Goal: Transaction & Acquisition: Purchase product/service

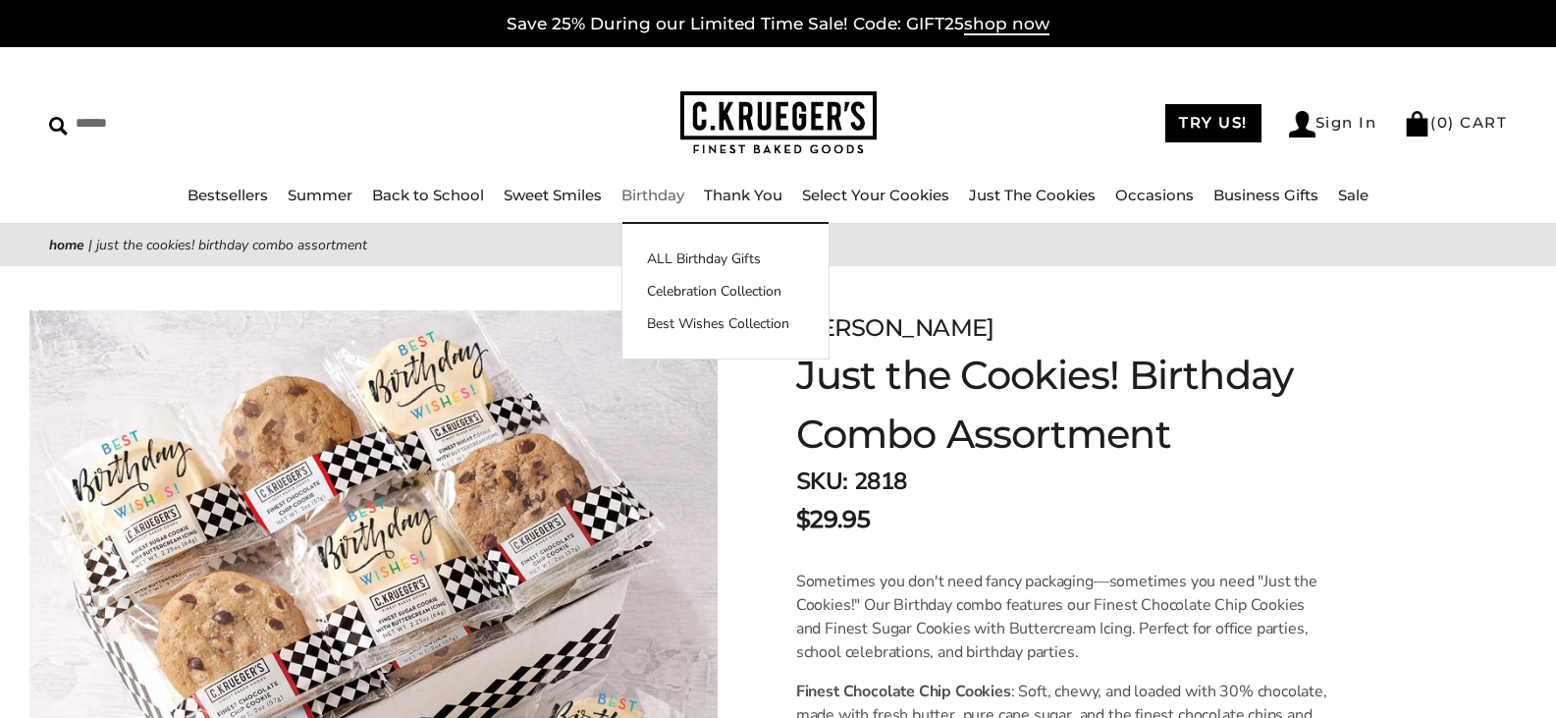
click at [644, 191] on link "Birthday" at bounding box center [652, 195] width 63 height 19
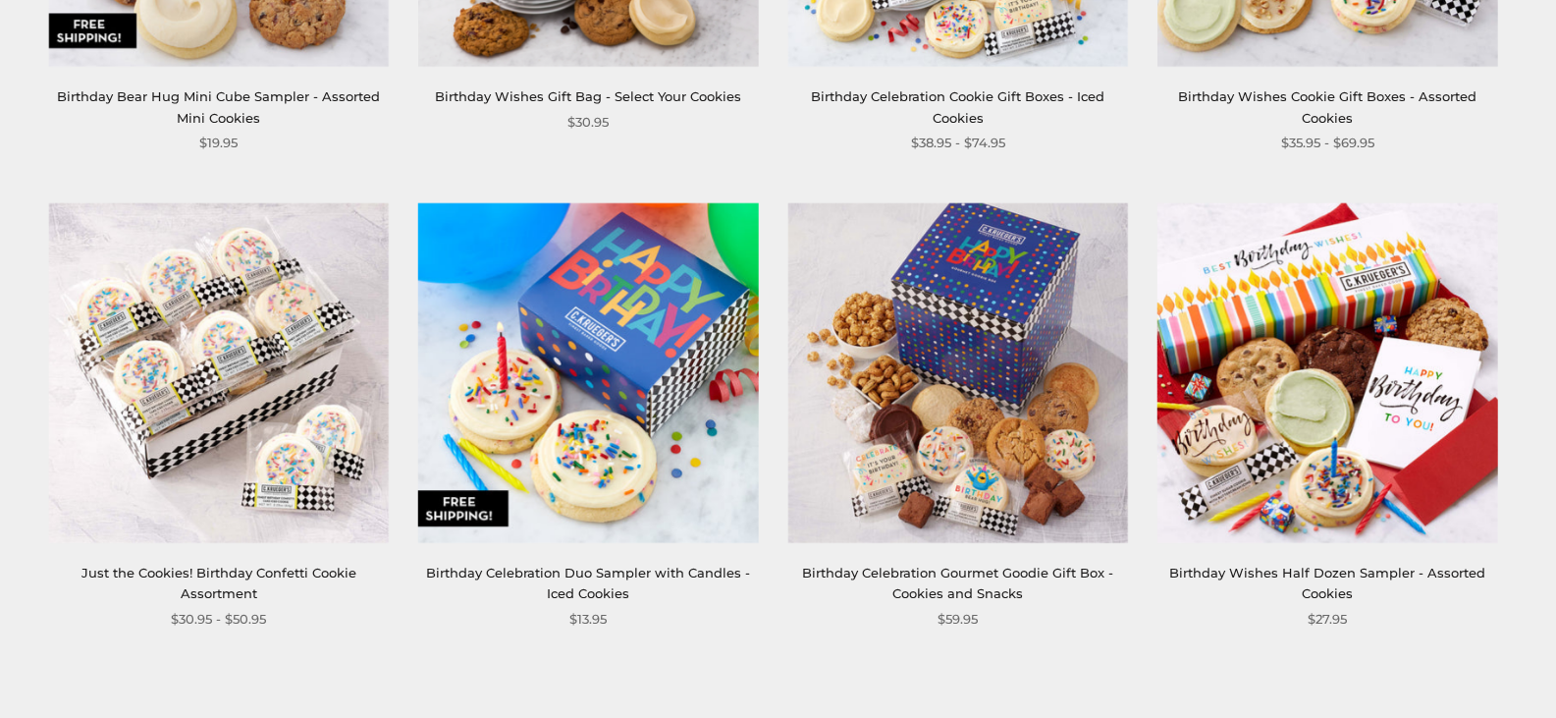
scroll to position [2847, 0]
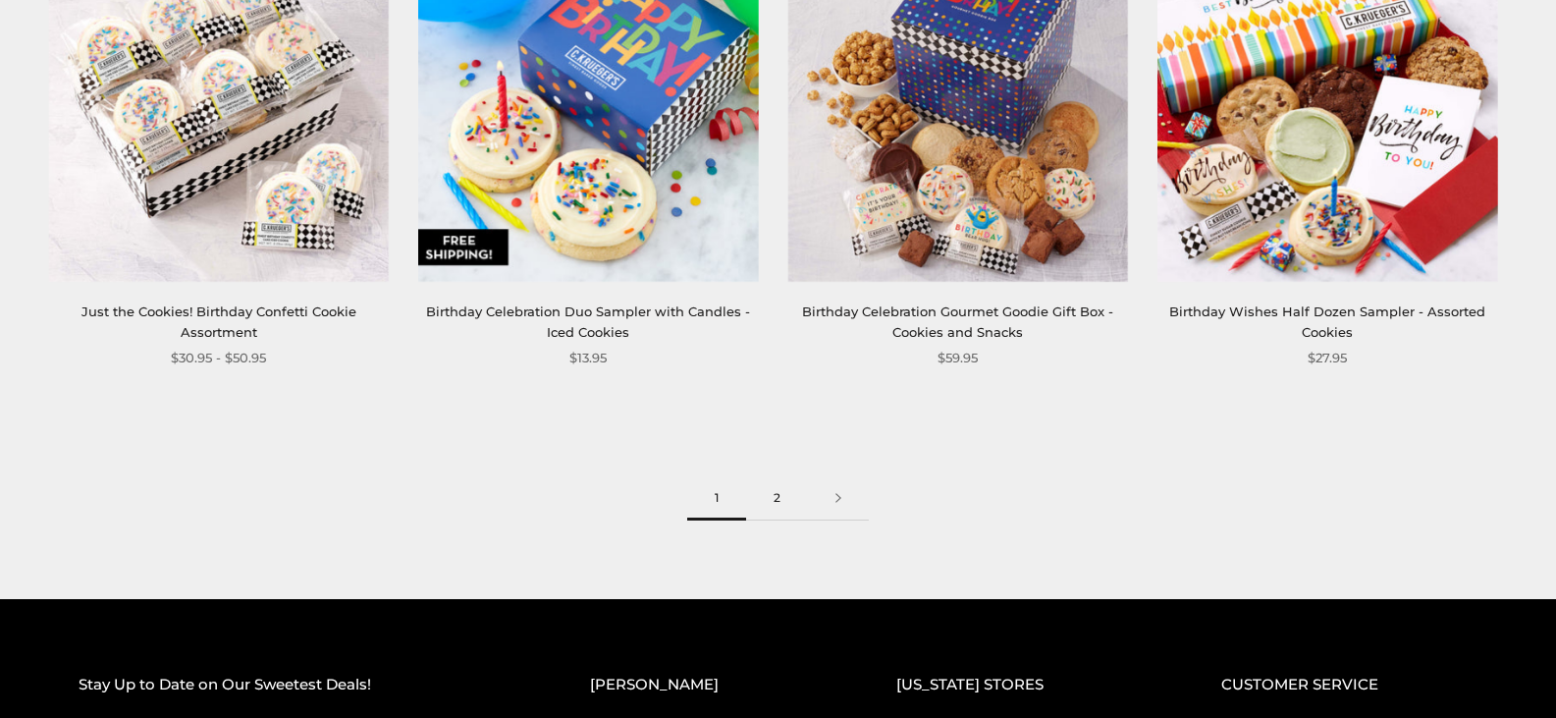
click at [778, 497] on link "2" at bounding box center [777, 498] width 62 height 44
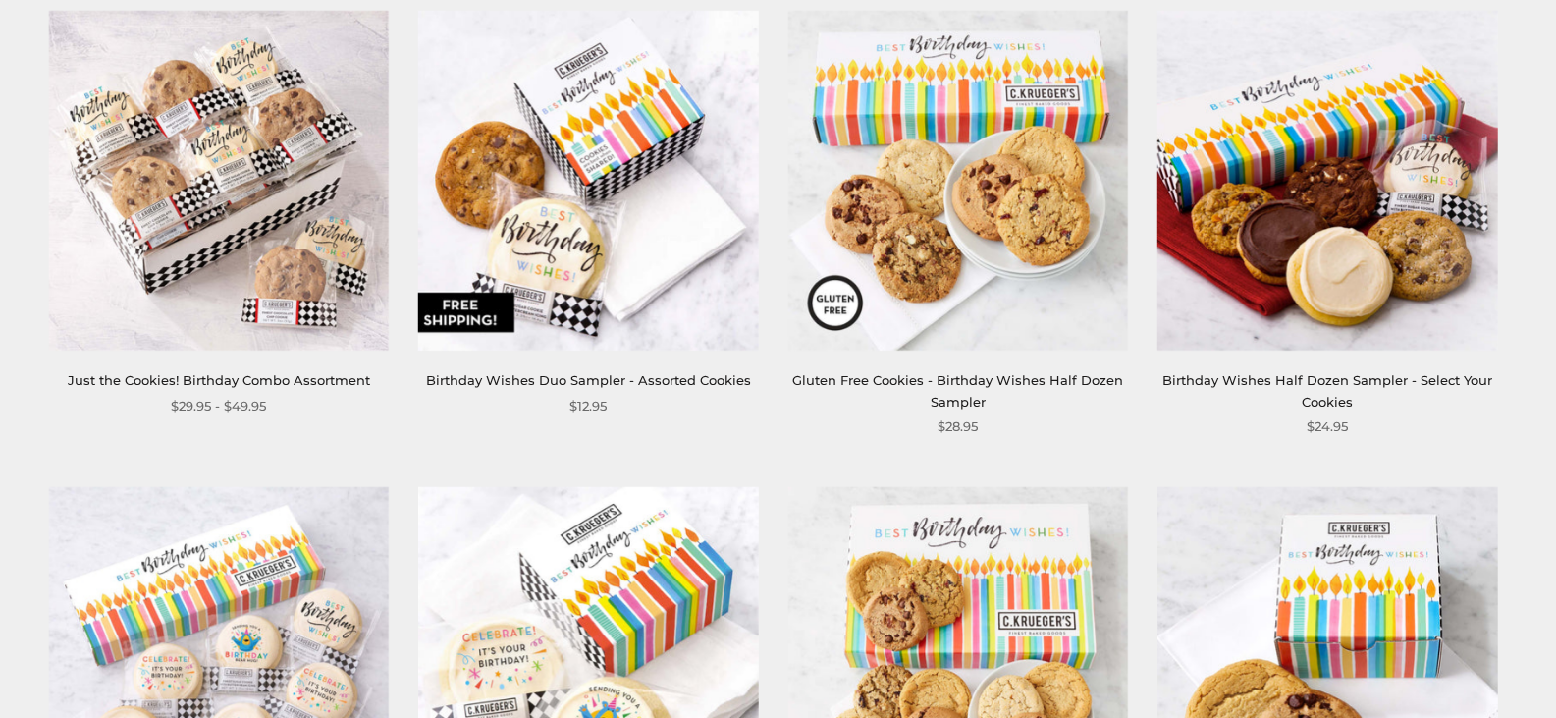
scroll to position [393, 0]
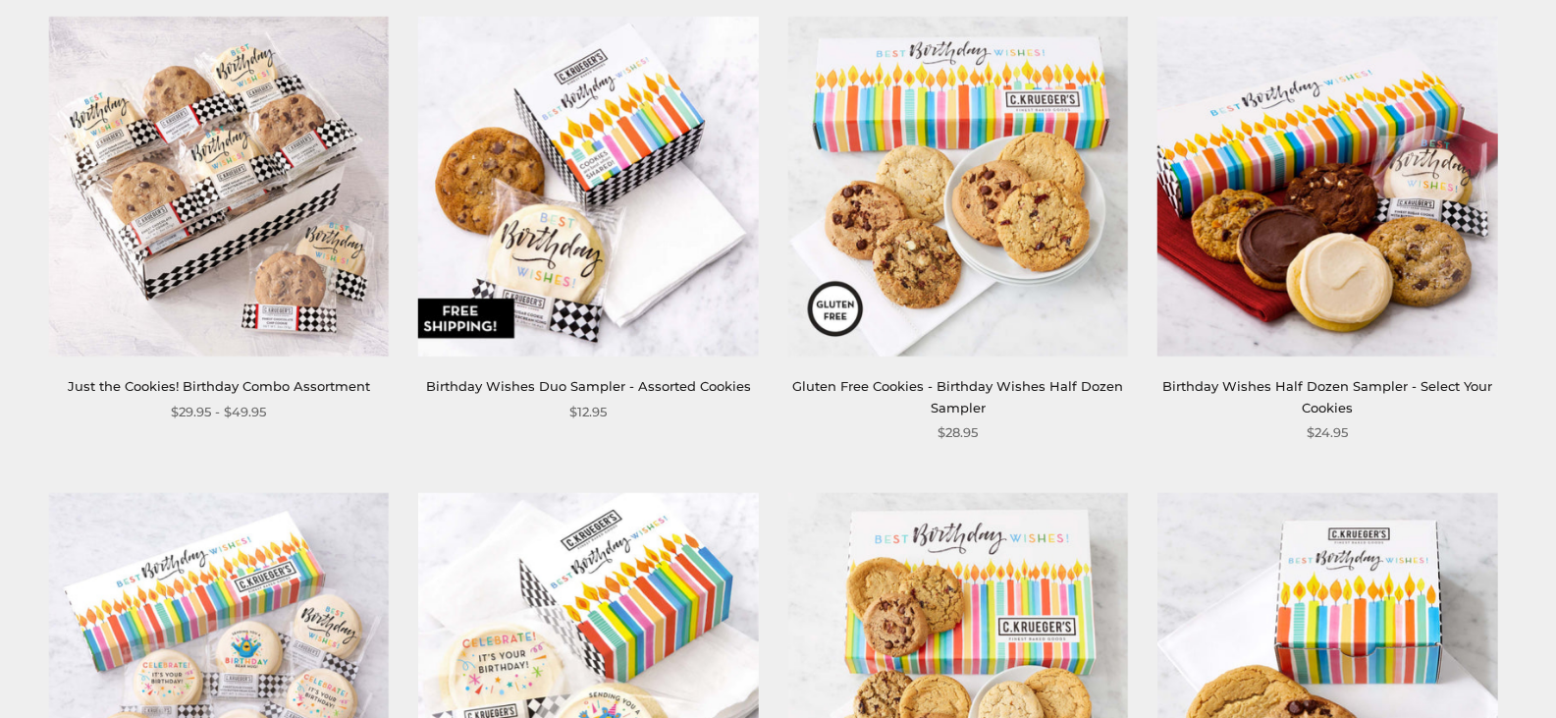
click at [539, 165] on img at bounding box center [588, 187] width 340 height 340
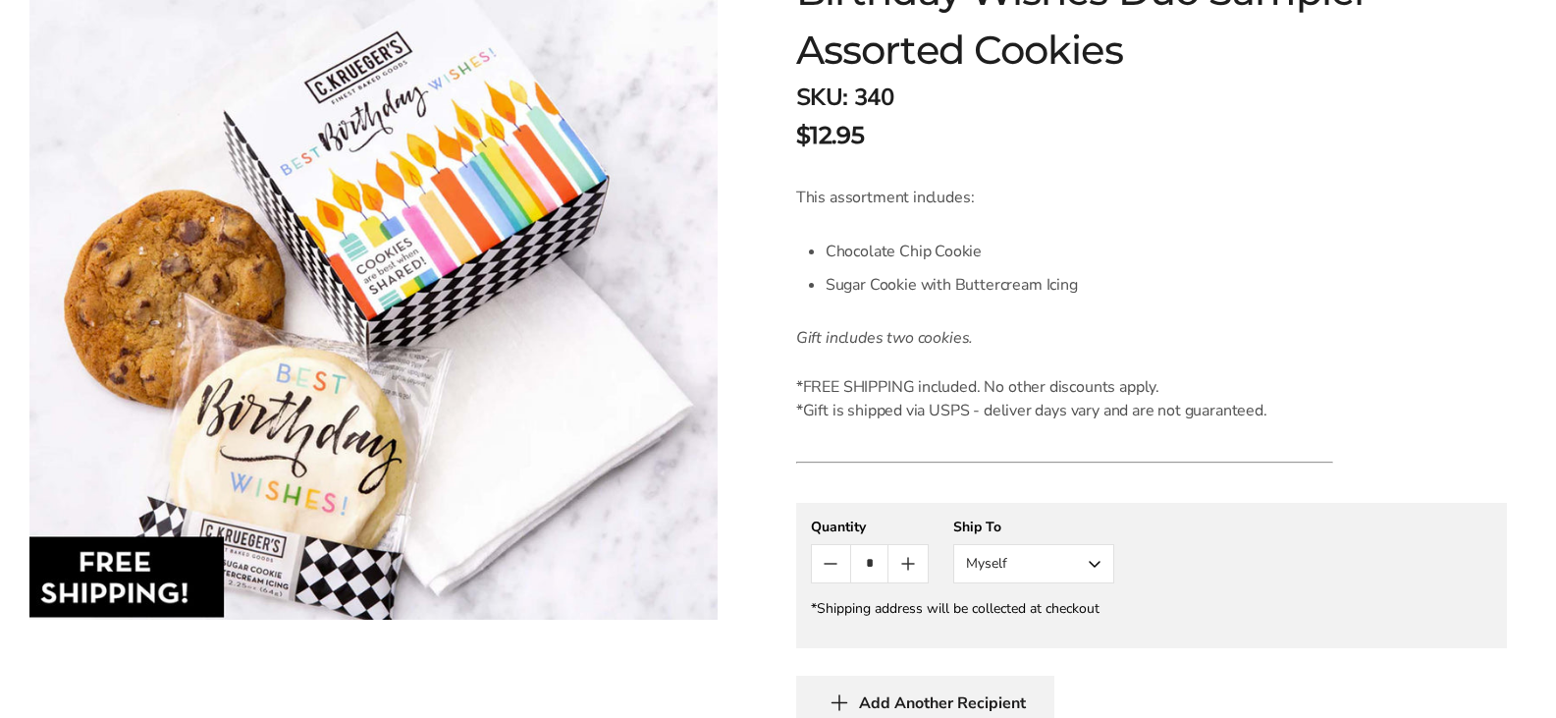
scroll to position [393, 0]
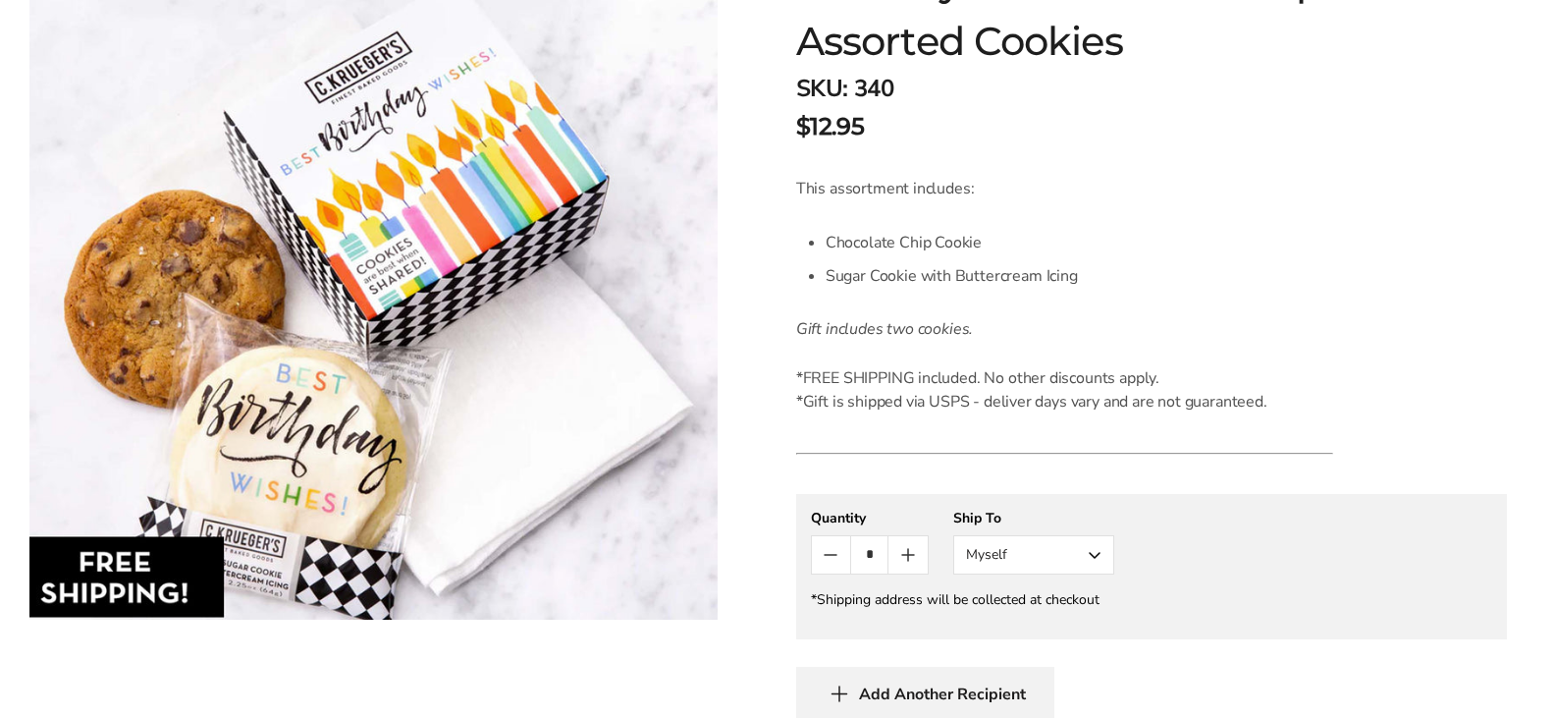
click at [1094, 554] on button "Myself" at bounding box center [1033, 554] width 161 height 39
click at [1018, 626] on button "Other Recipient" at bounding box center [1033, 627] width 159 height 35
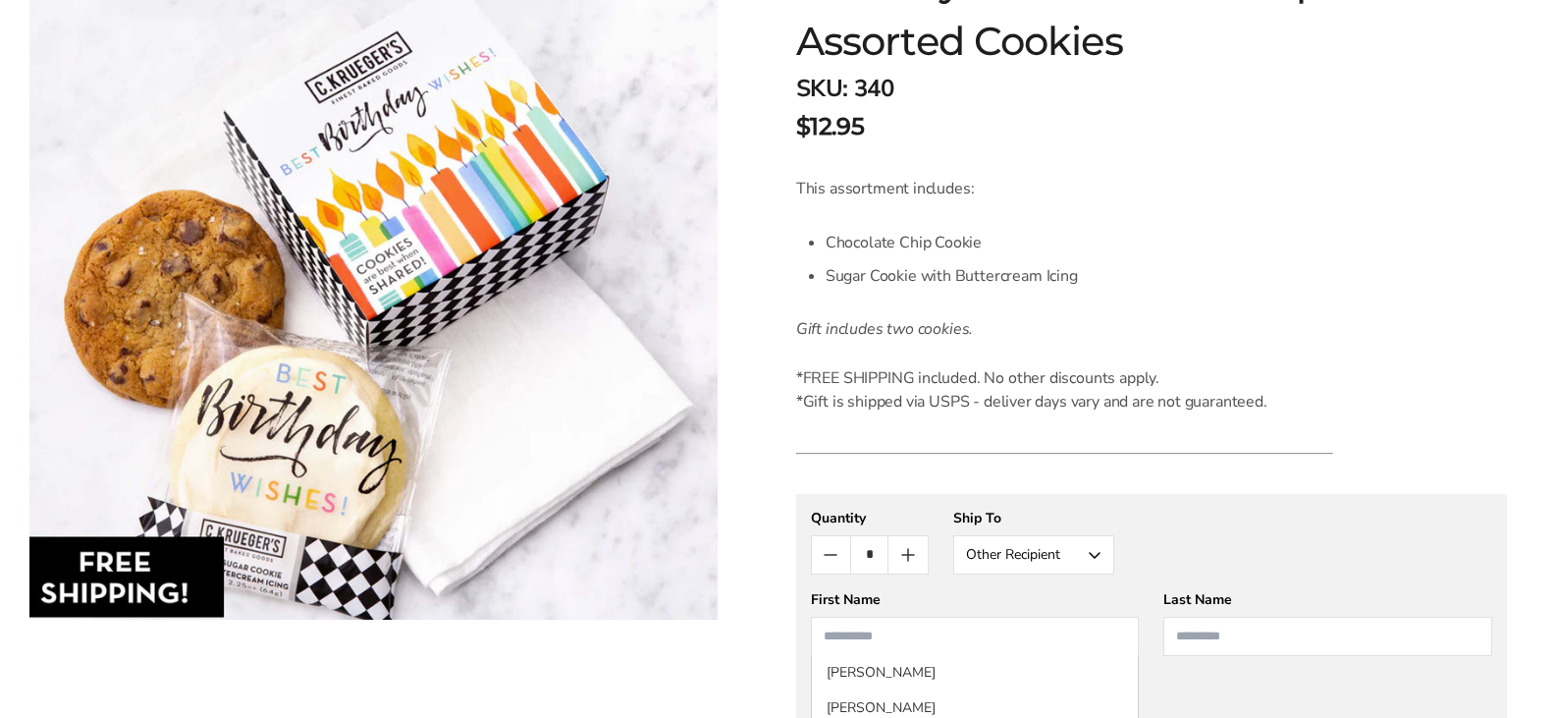
click at [880, 633] on input "First Name" at bounding box center [975, 636] width 329 height 39
type input "******"
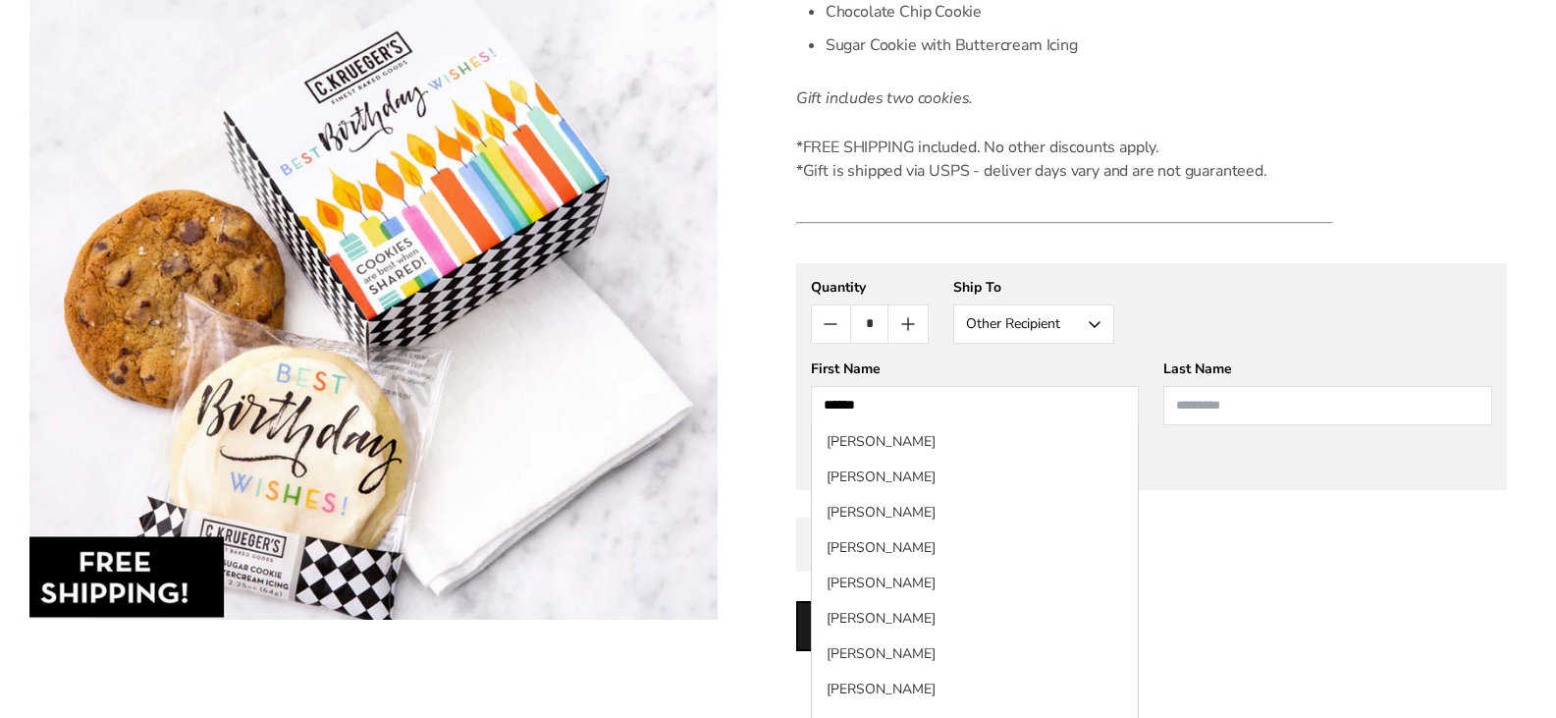
click at [1207, 408] on input "Last Name" at bounding box center [1327, 405] width 329 height 39
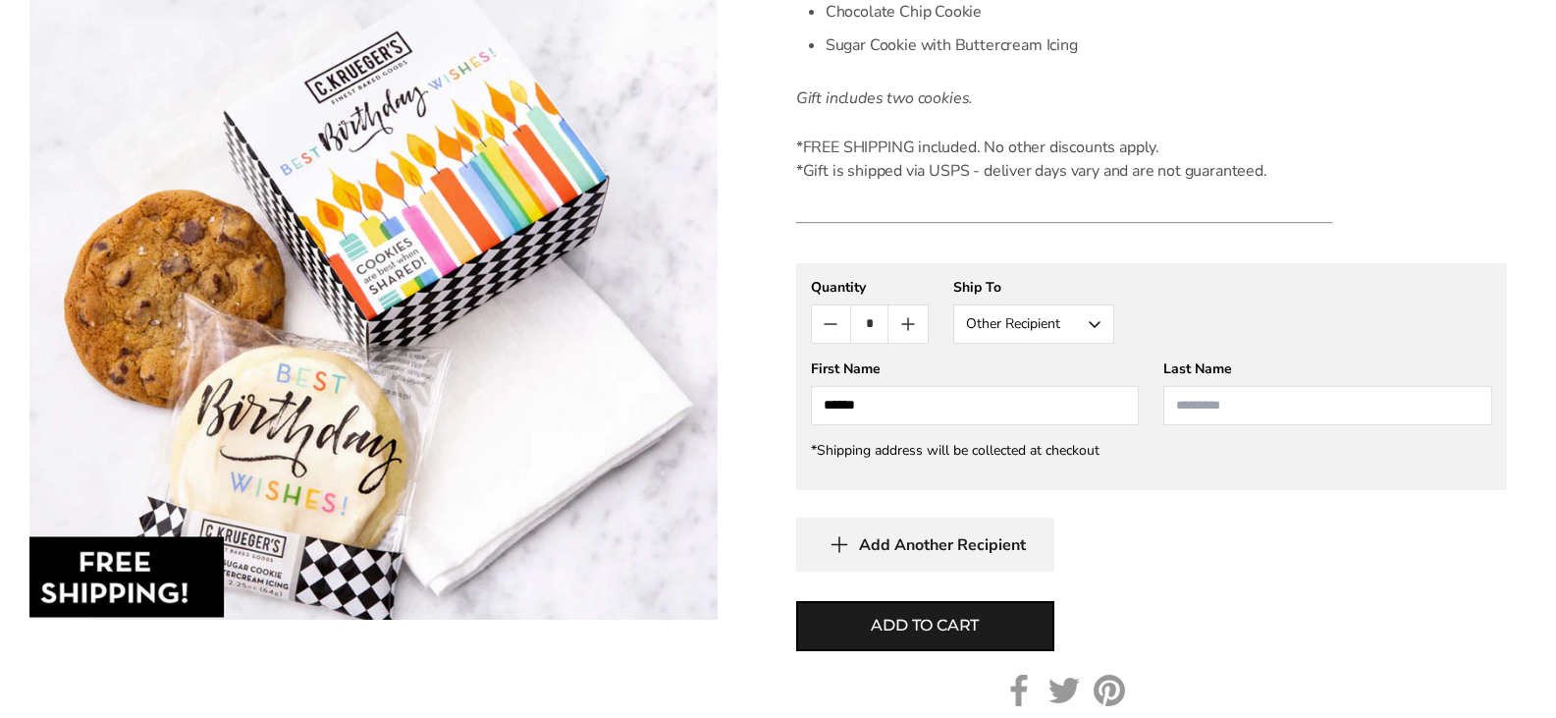
type input "*"
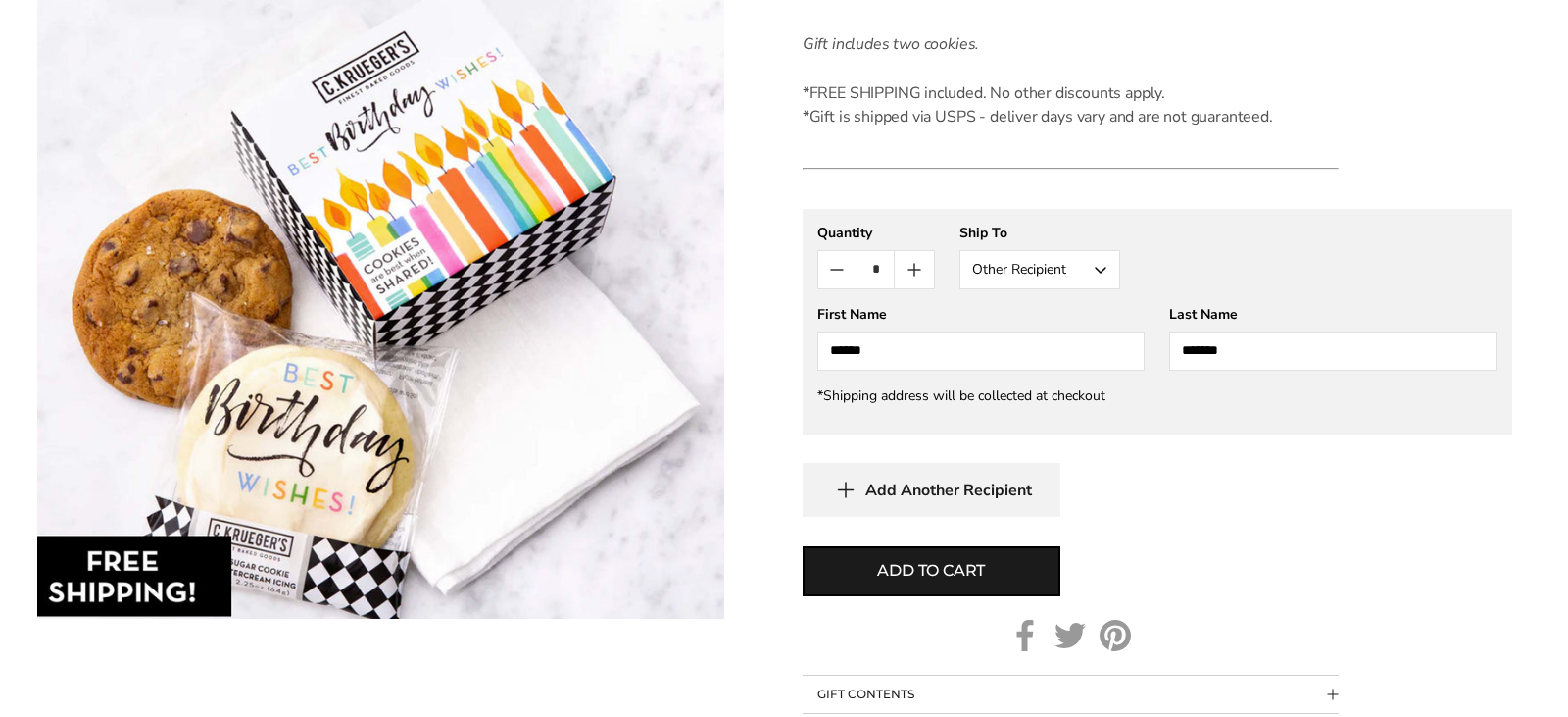
scroll to position [721, 0]
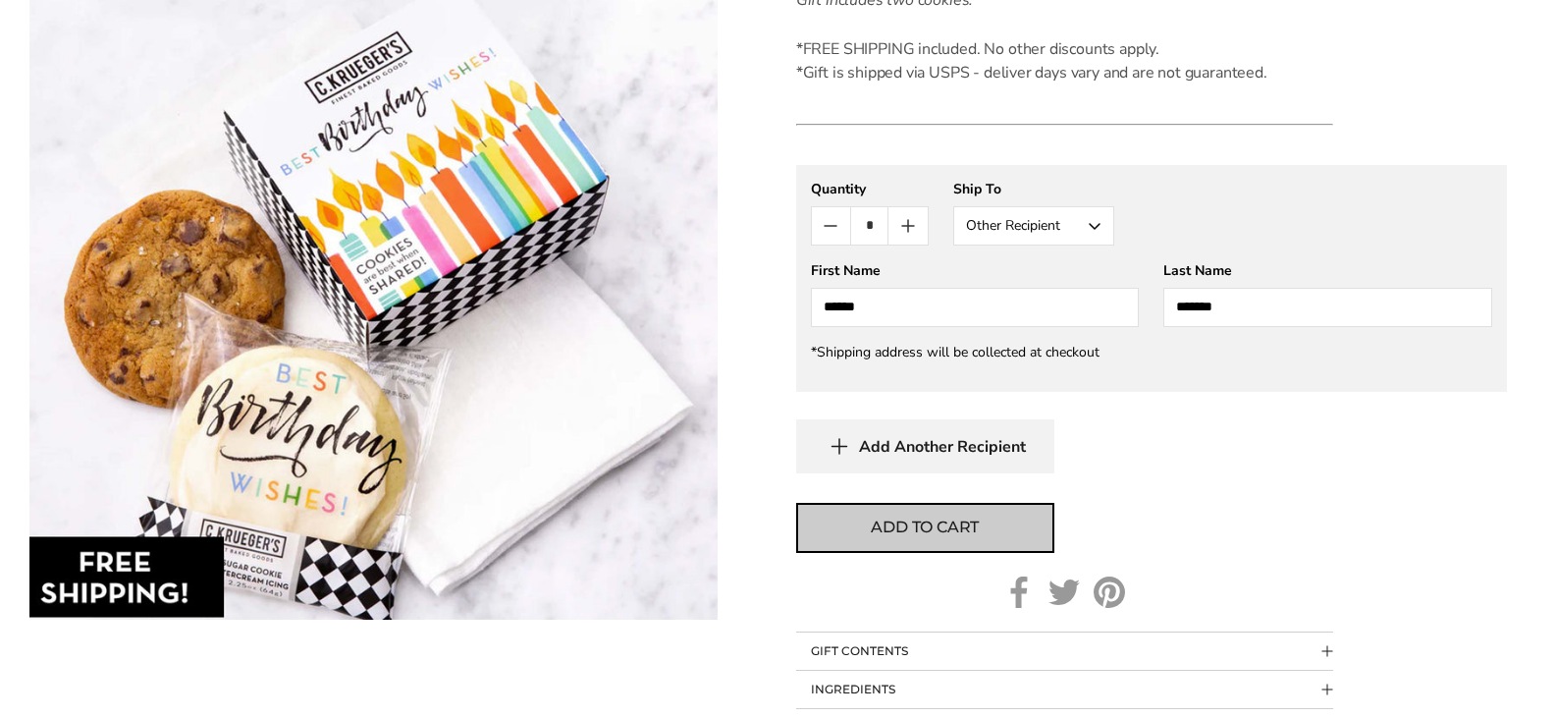
type input "*******"
click at [852, 526] on button "Add to cart" at bounding box center [925, 528] width 258 height 50
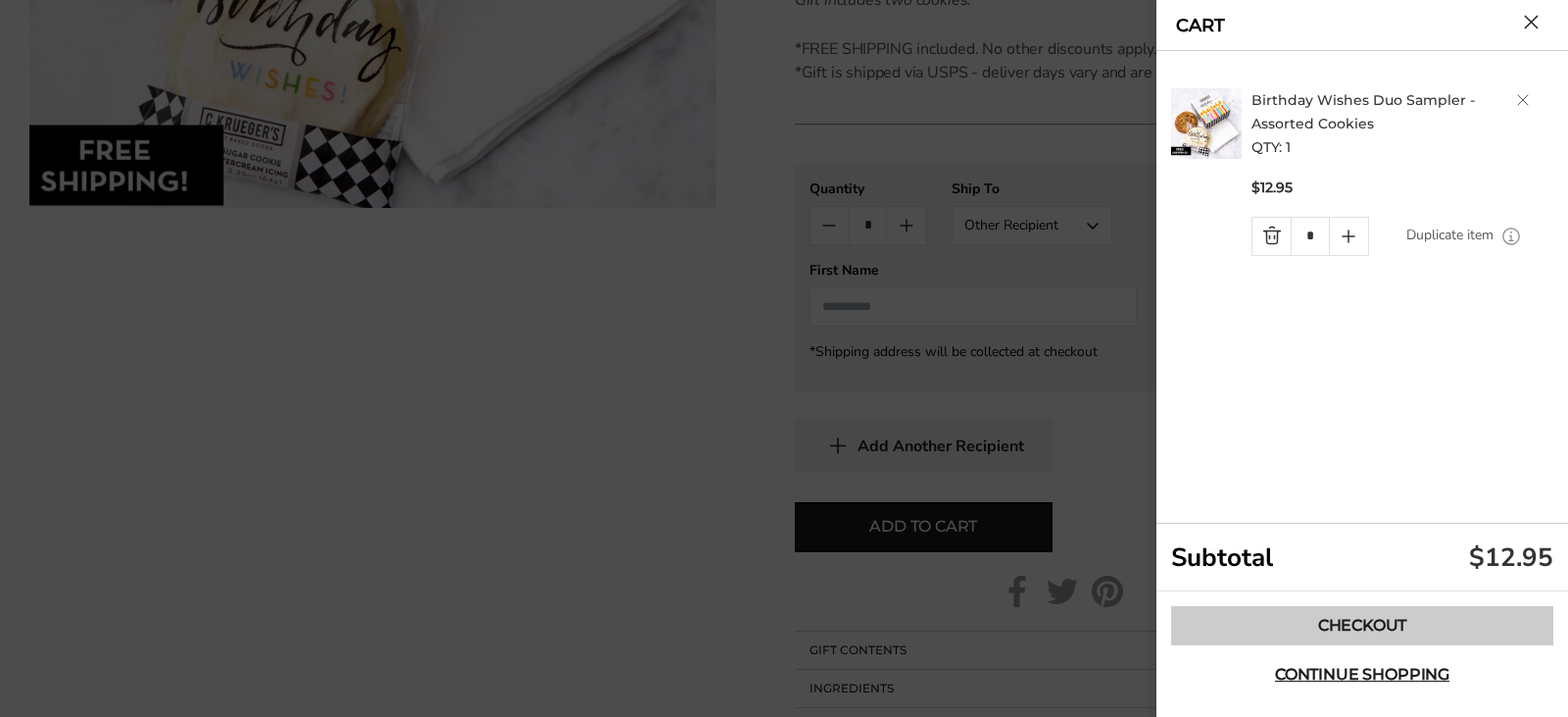
click at [1263, 626] on link "Checkout" at bounding box center [1361, 625] width 382 height 39
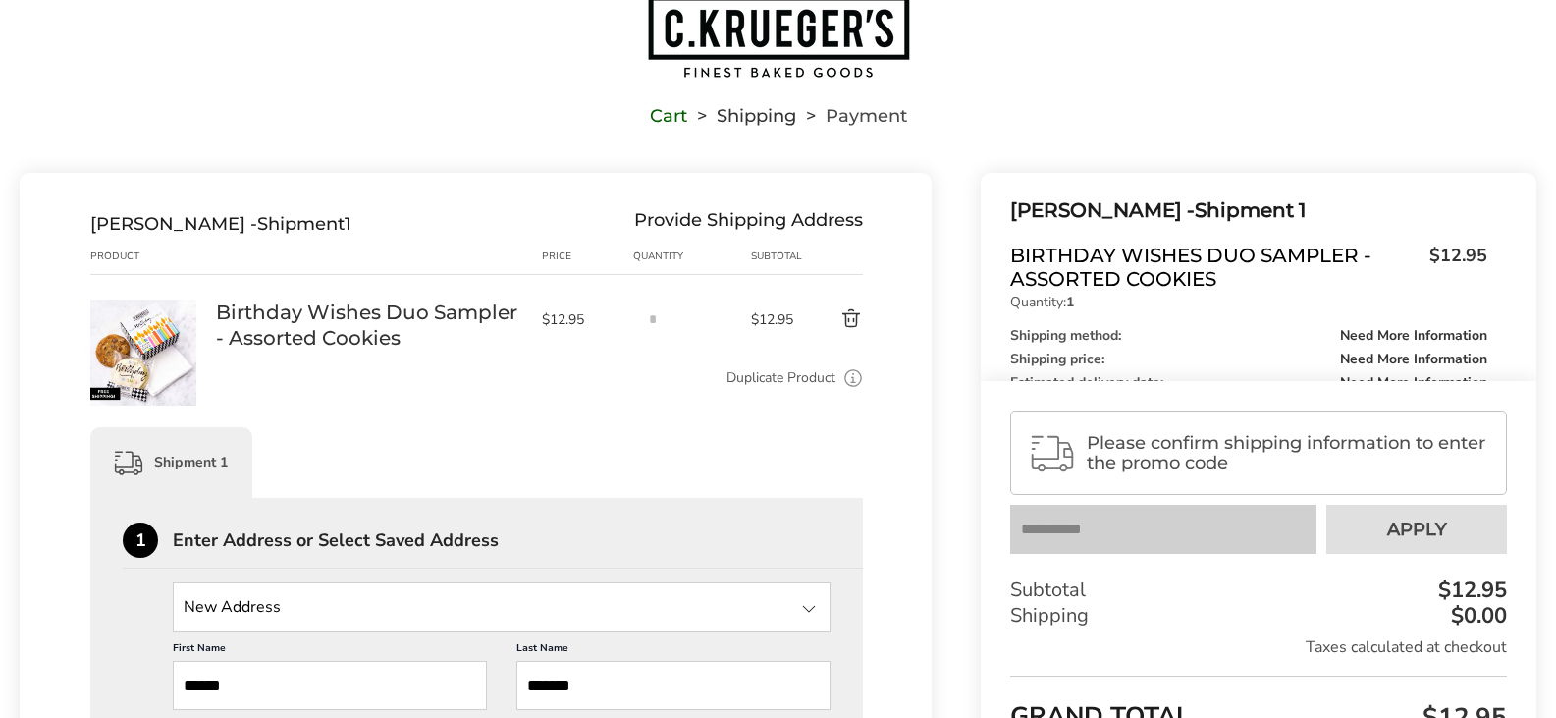
scroll to position [393, 0]
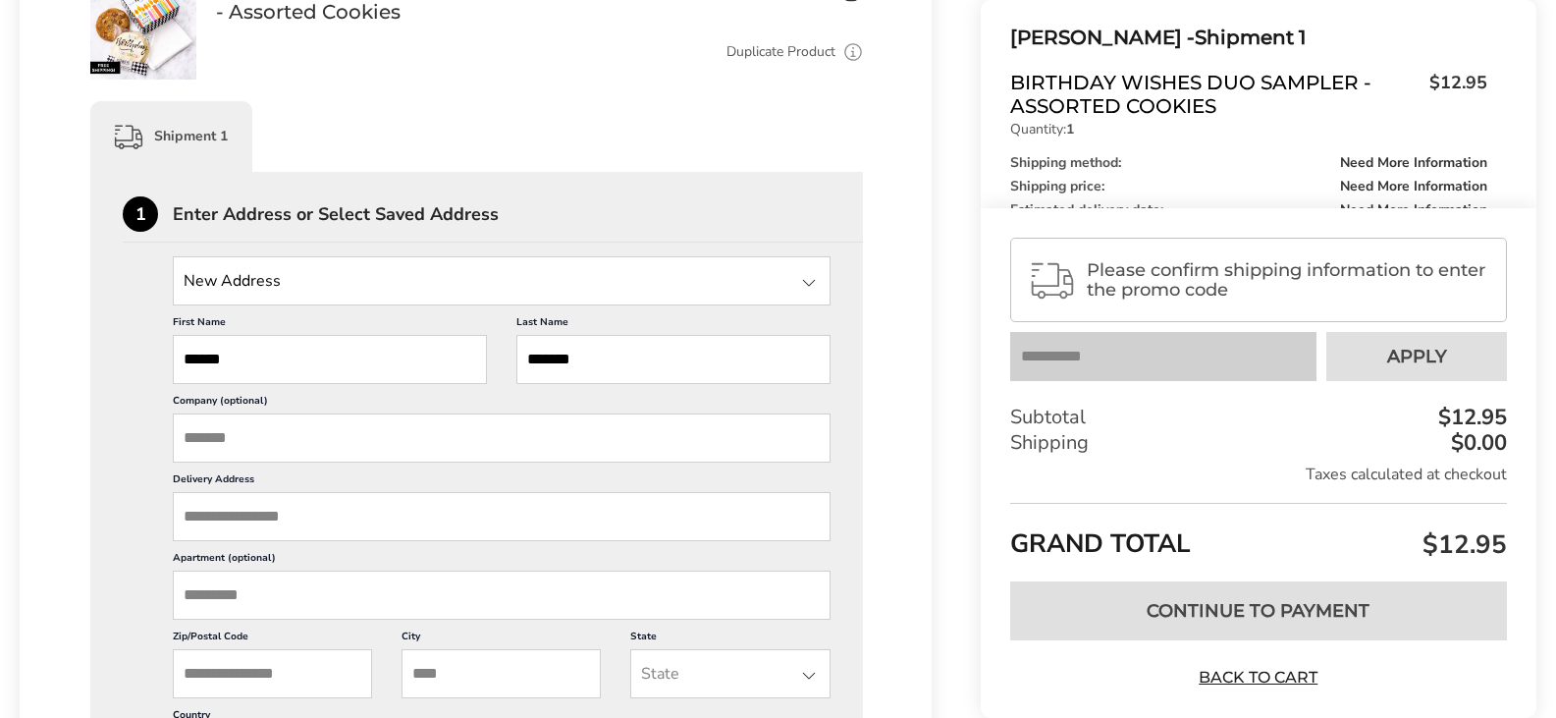
click at [813, 279] on div at bounding box center [809, 283] width 24 height 24
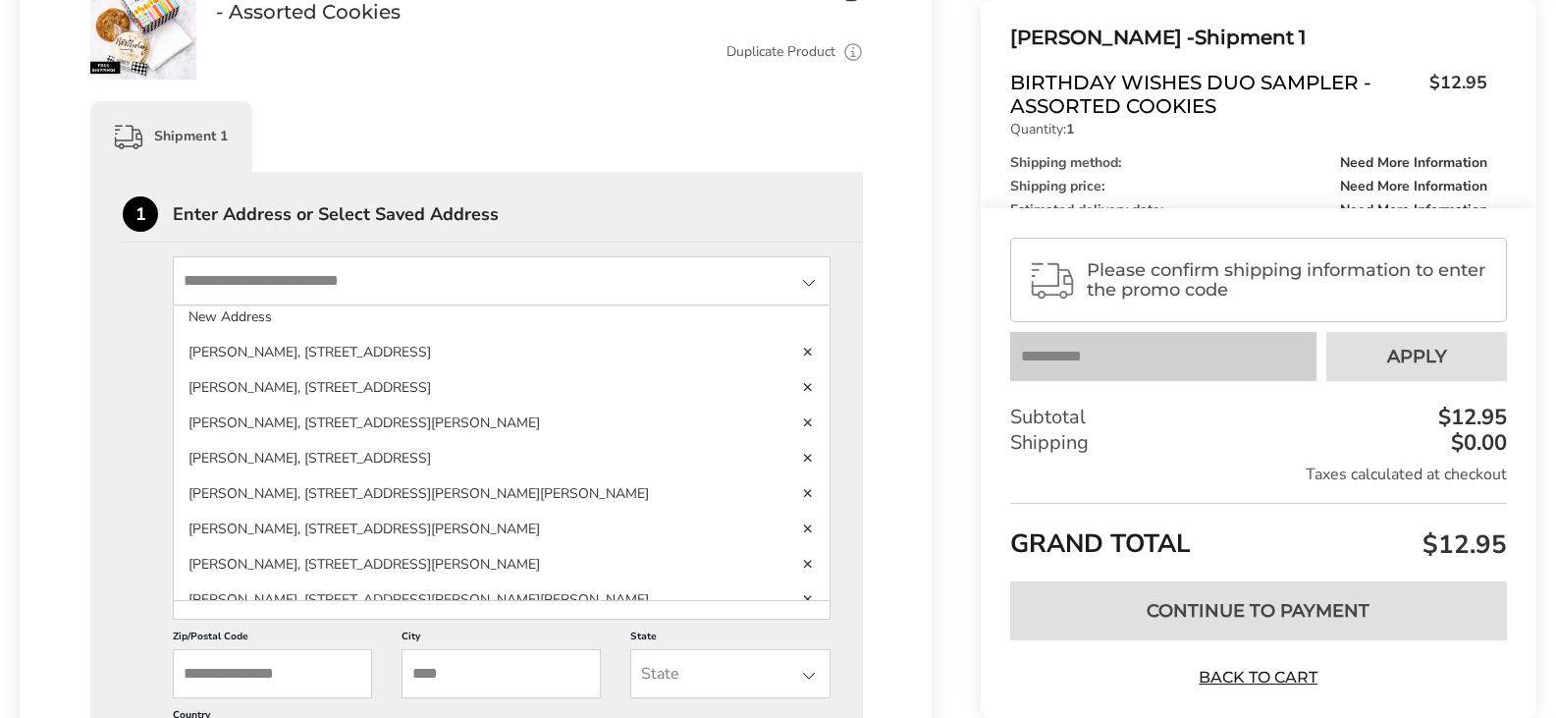
scroll to position [0, 0]
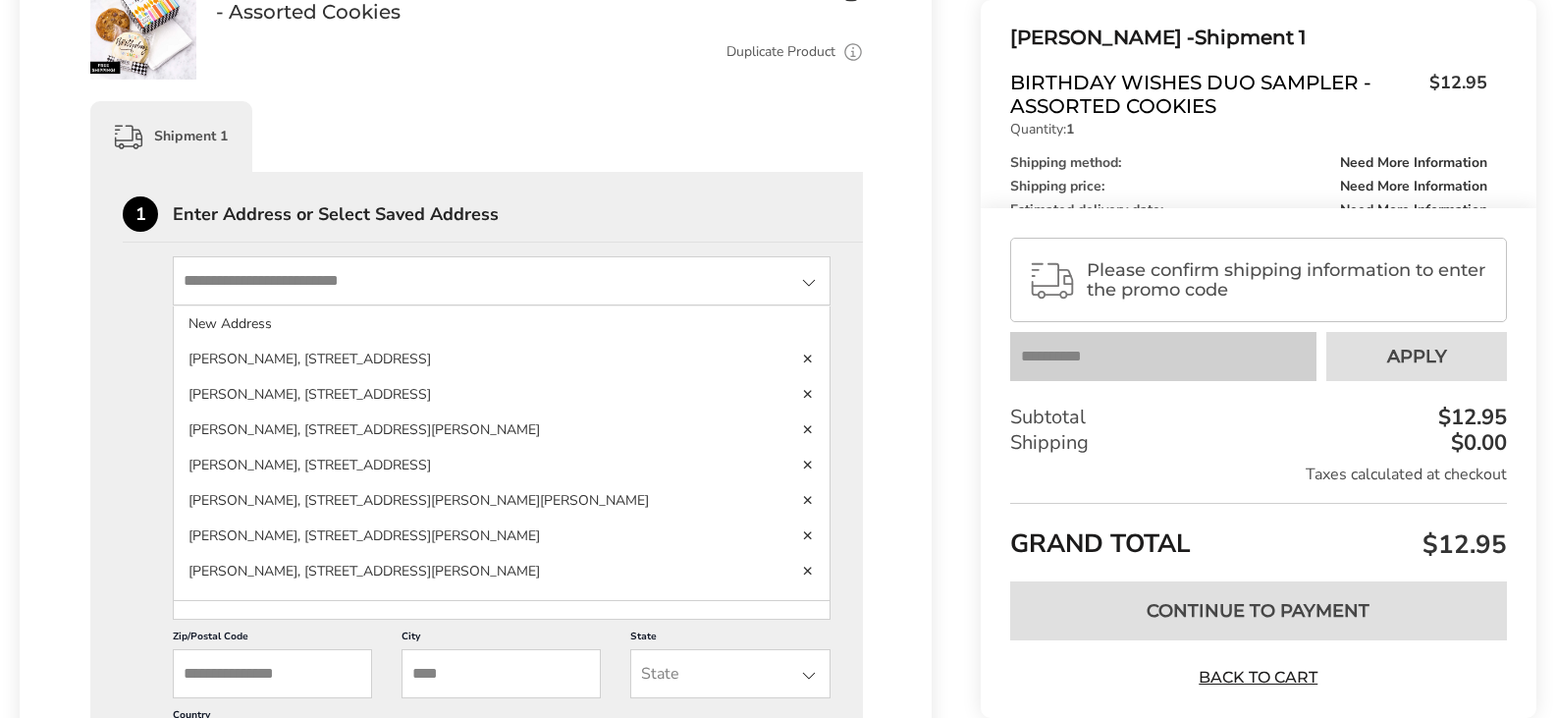
click at [220, 276] on input "State" at bounding box center [502, 280] width 658 height 49
click at [204, 281] on input "State" at bounding box center [502, 280] width 658 height 49
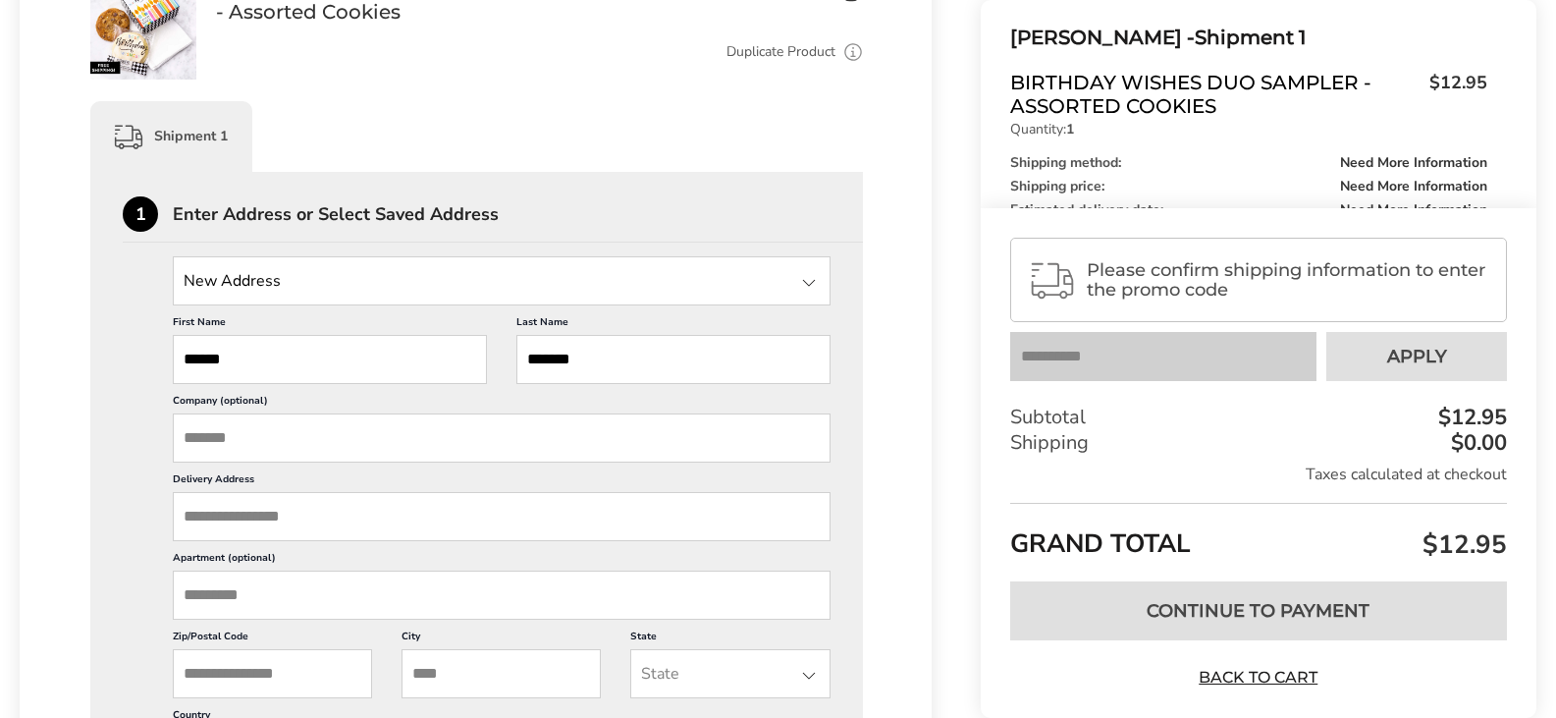
click at [203, 516] on input "Delivery Address" at bounding box center [502, 516] width 658 height 49
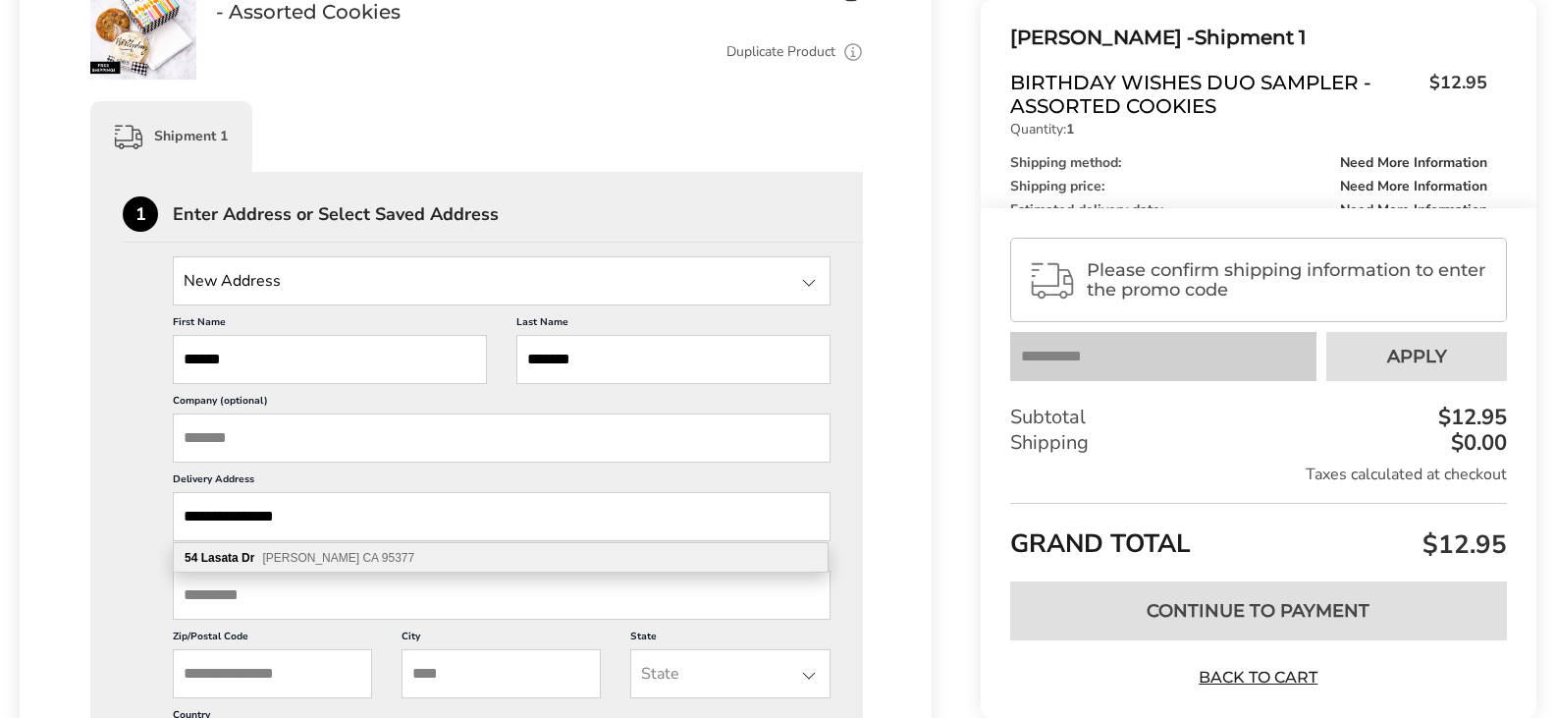
click at [295, 560] on span "[PERSON_NAME] CA 95377" at bounding box center [338, 558] width 152 height 14
type input "**********"
type input "*****"
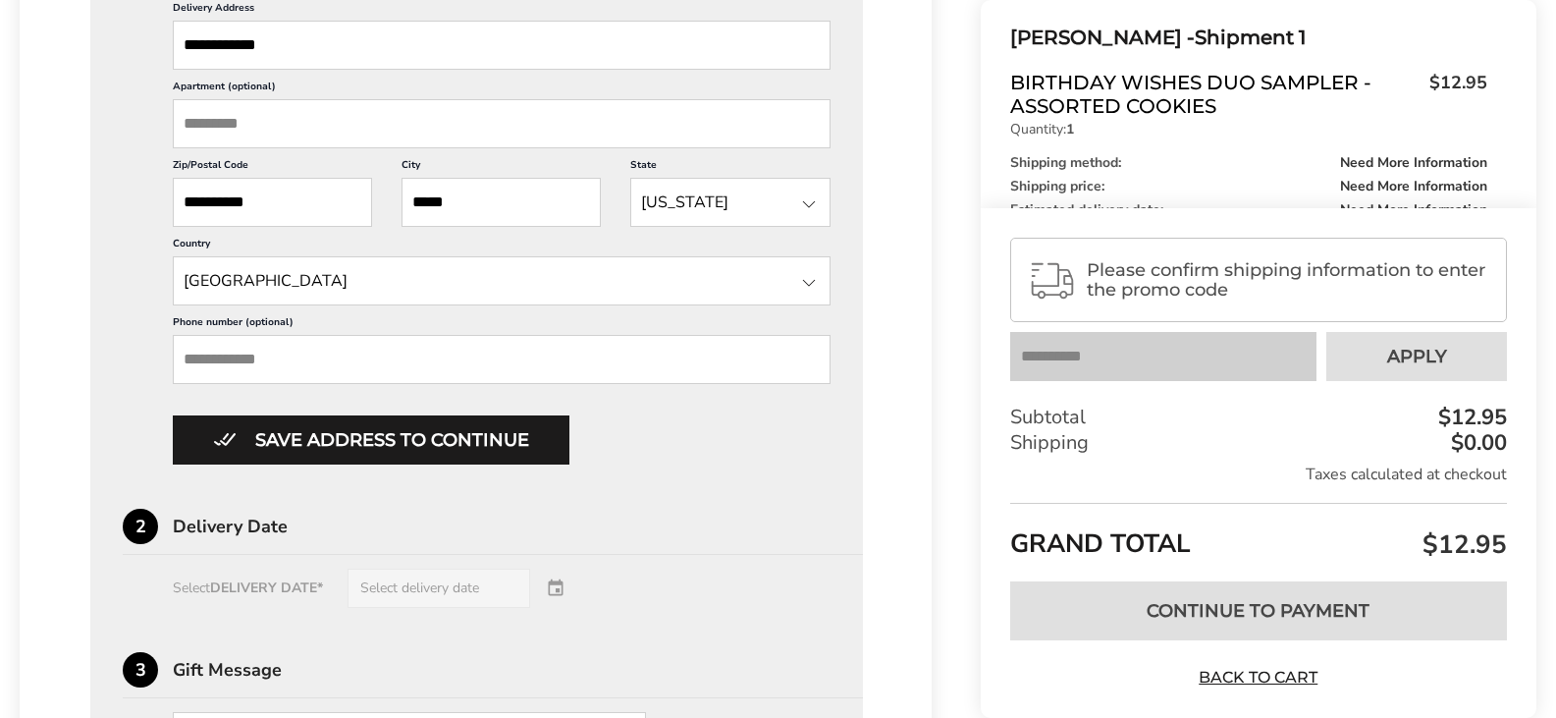
scroll to position [982, 0]
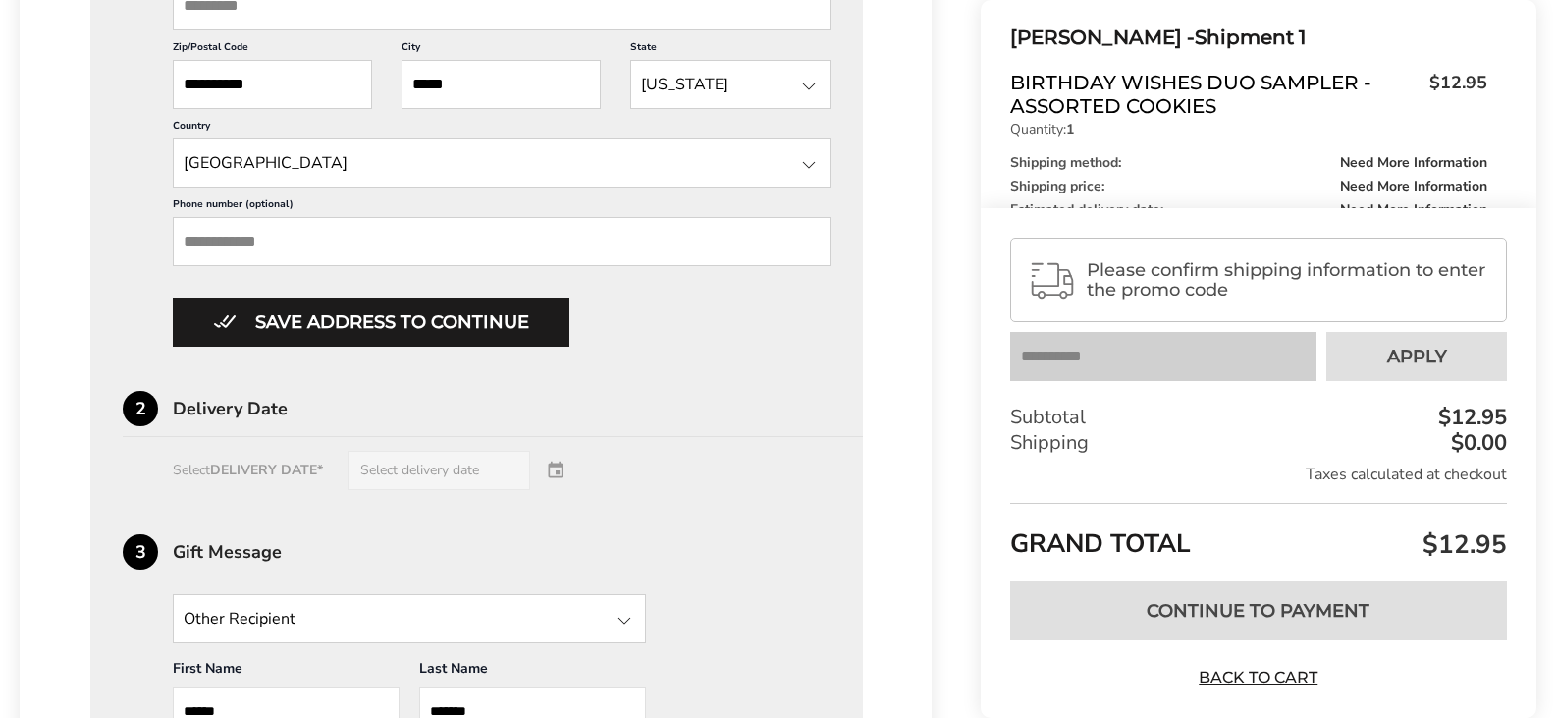
click at [555, 469] on div "Select DELIVERY DATE* Select delivery date" at bounding box center [477, 470] width 708 height 39
click at [440, 472] on div "Select DELIVERY DATE* Select delivery date" at bounding box center [477, 470] width 708 height 39
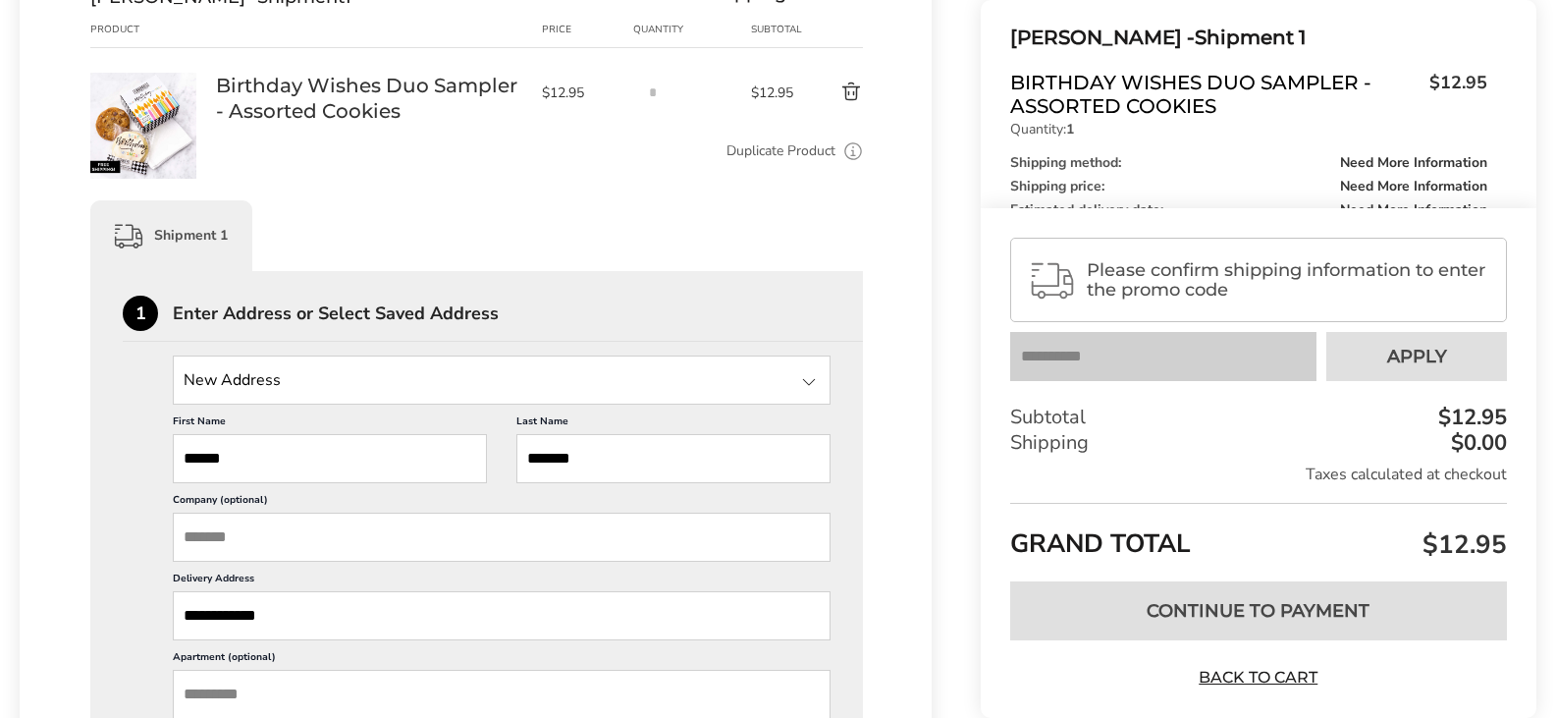
scroll to position [785, 0]
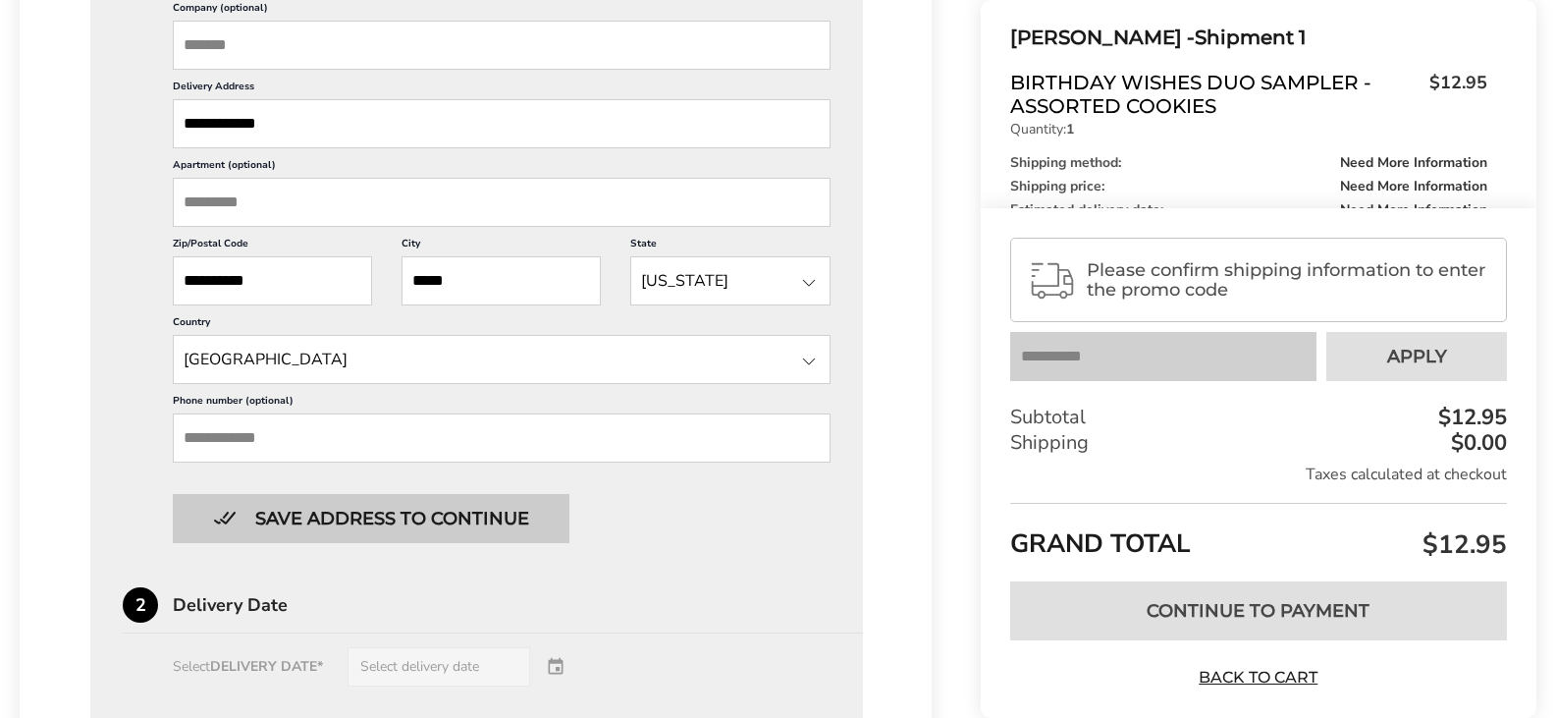
click at [357, 515] on button "Save address to continue" at bounding box center [371, 518] width 397 height 49
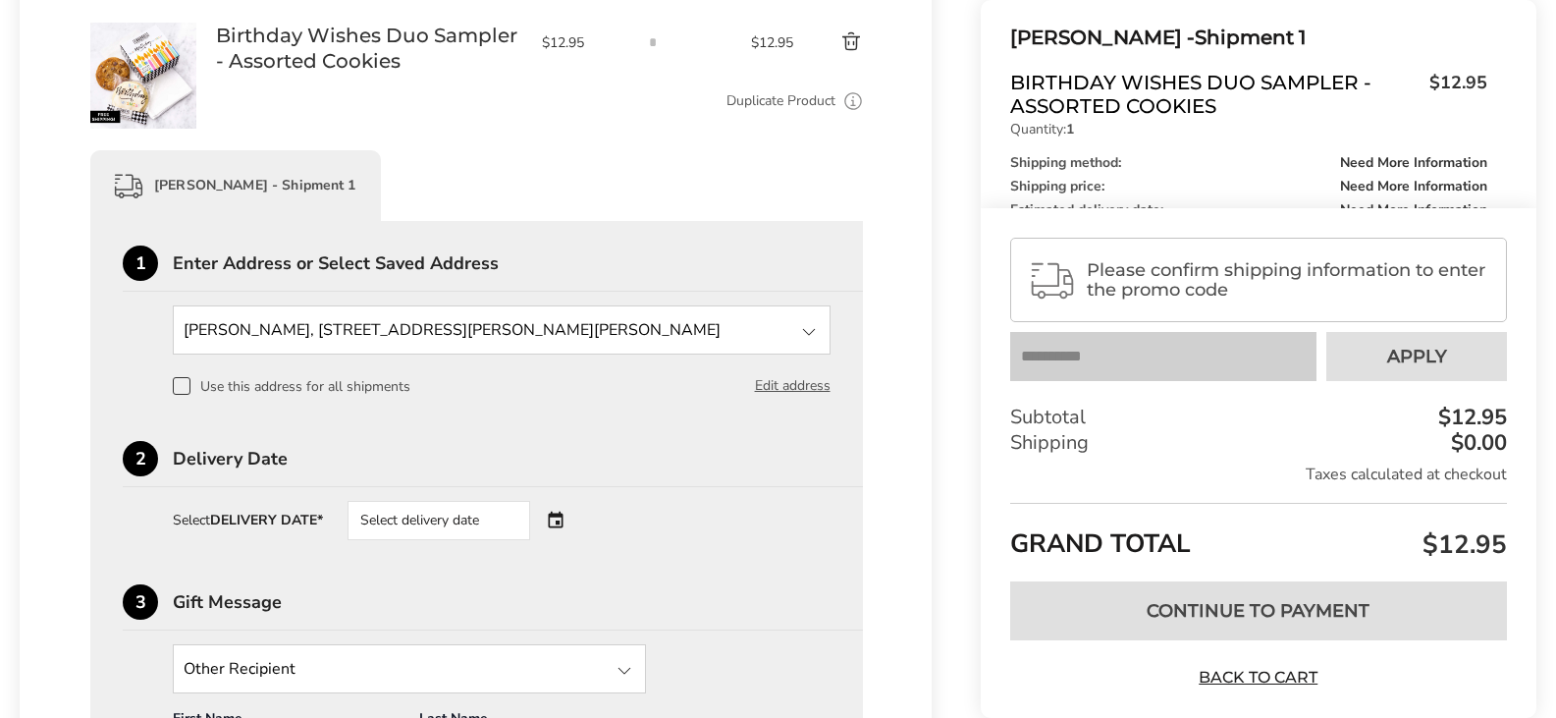
scroll to position [351, 0]
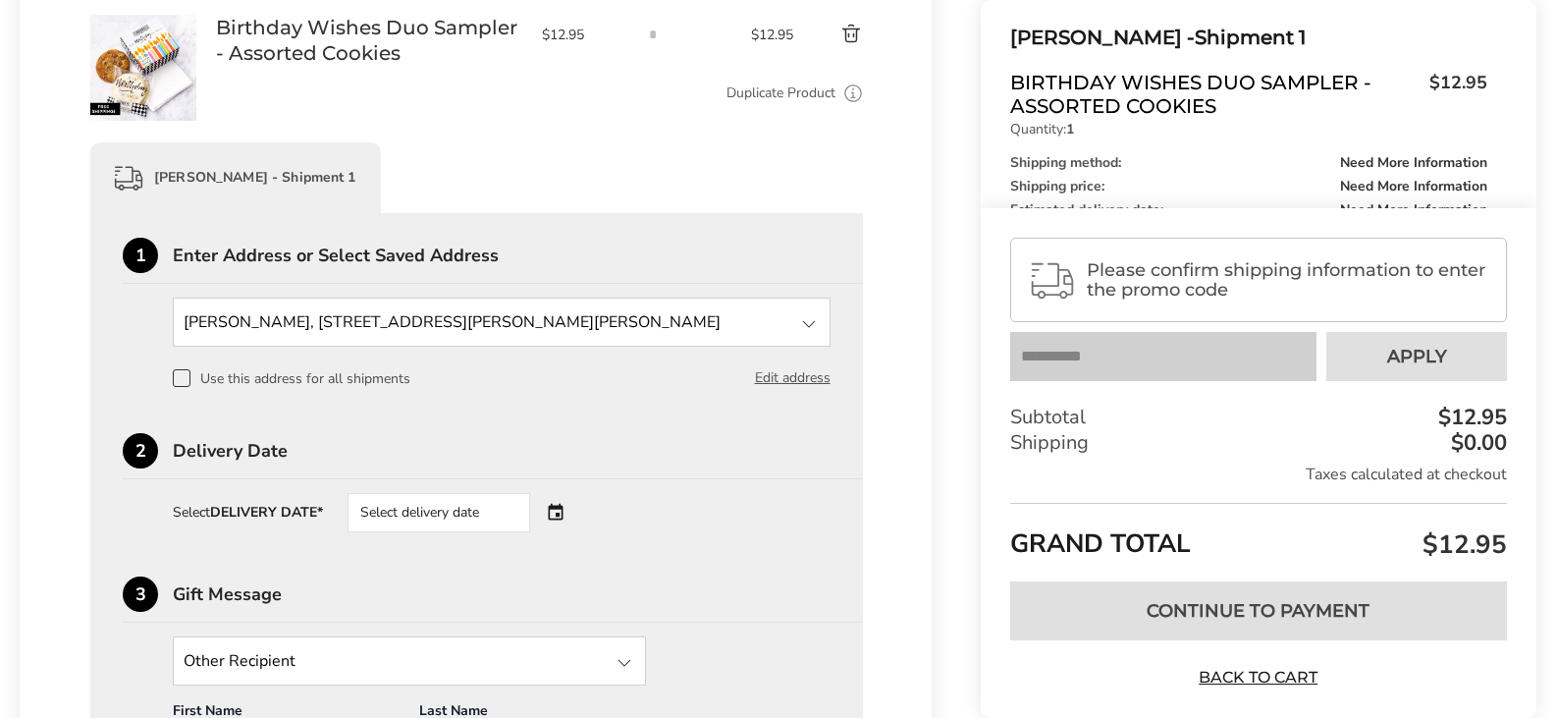
click at [563, 513] on div "Select delivery date" at bounding box center [467, 512] width 238 height 39
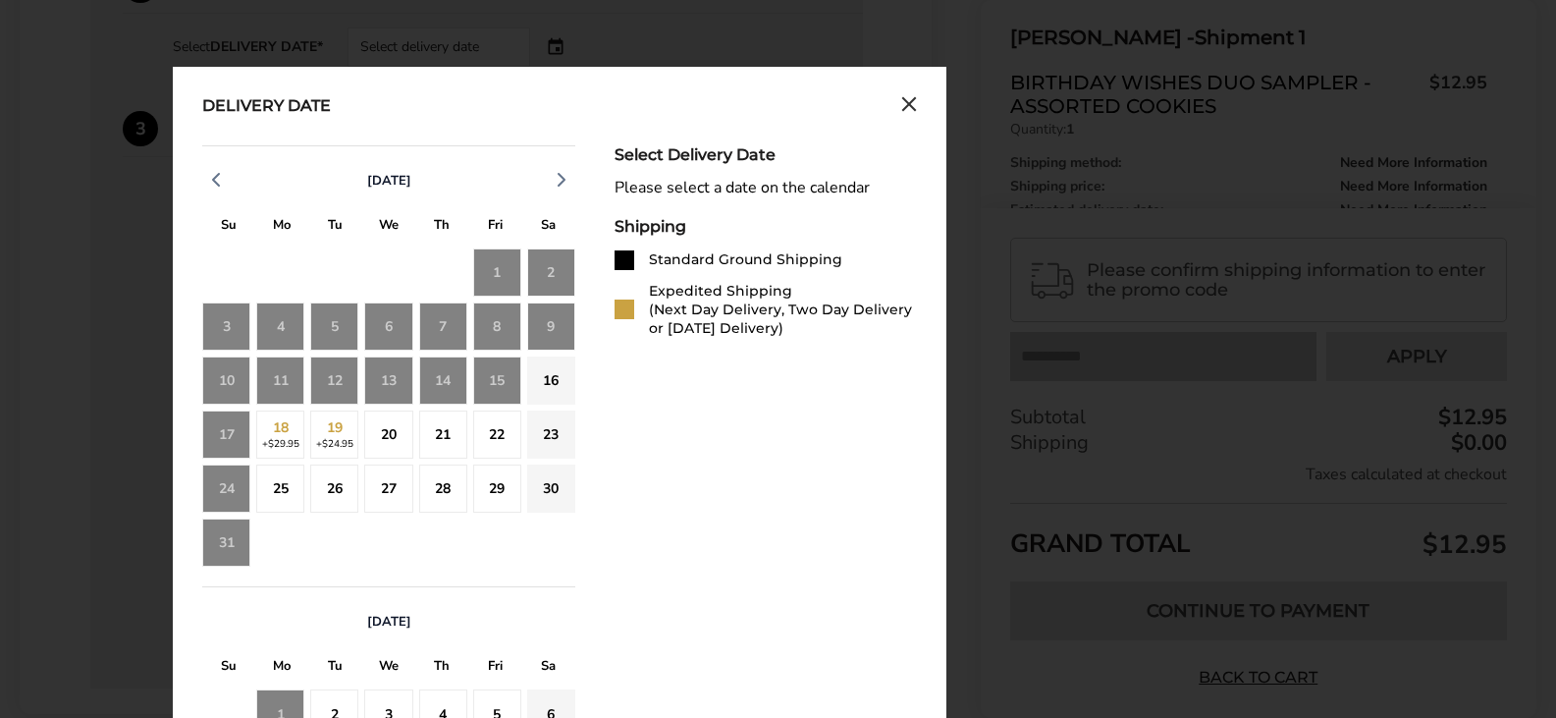
scroll to position [842, 0]
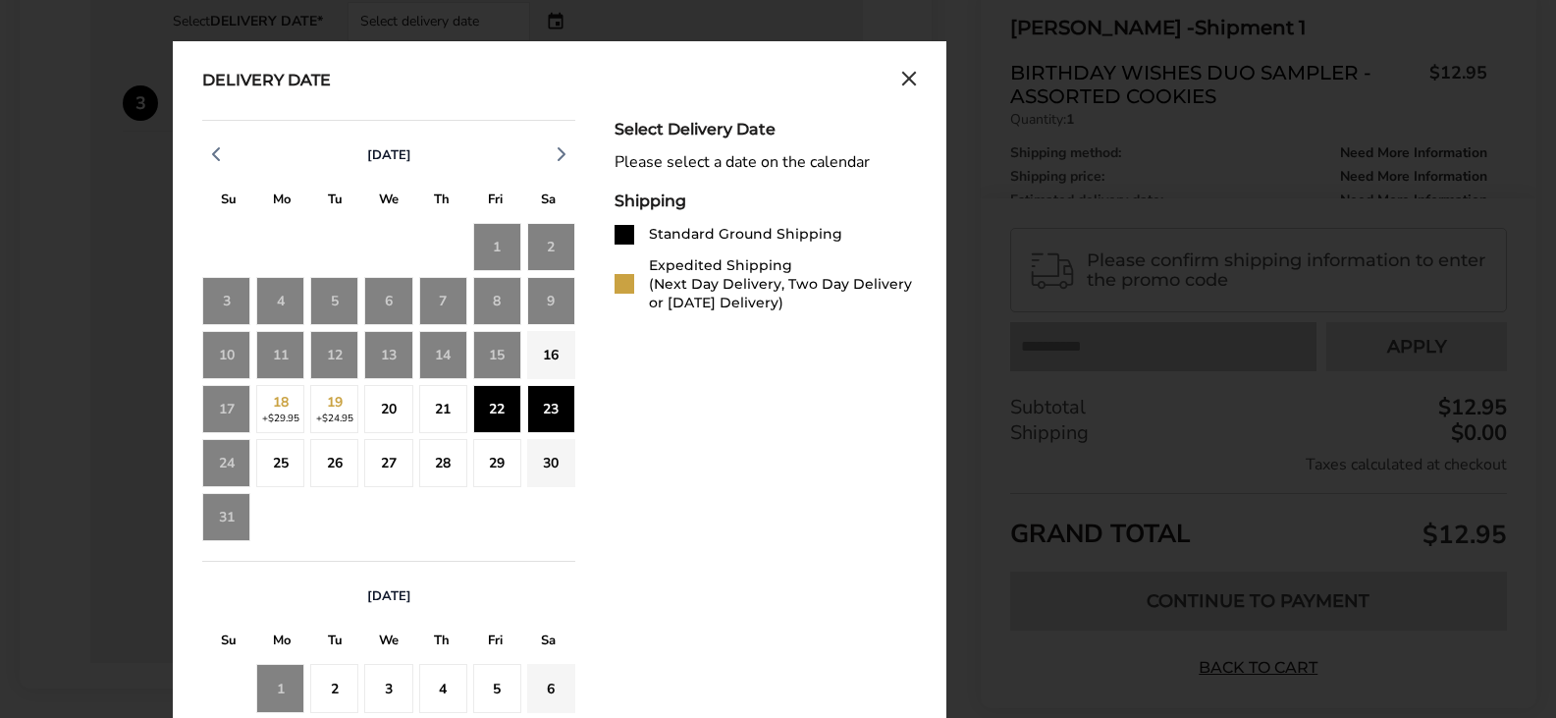
click at [537, 406] on div "23" at bounding box center [551, 409] width 48 height 48
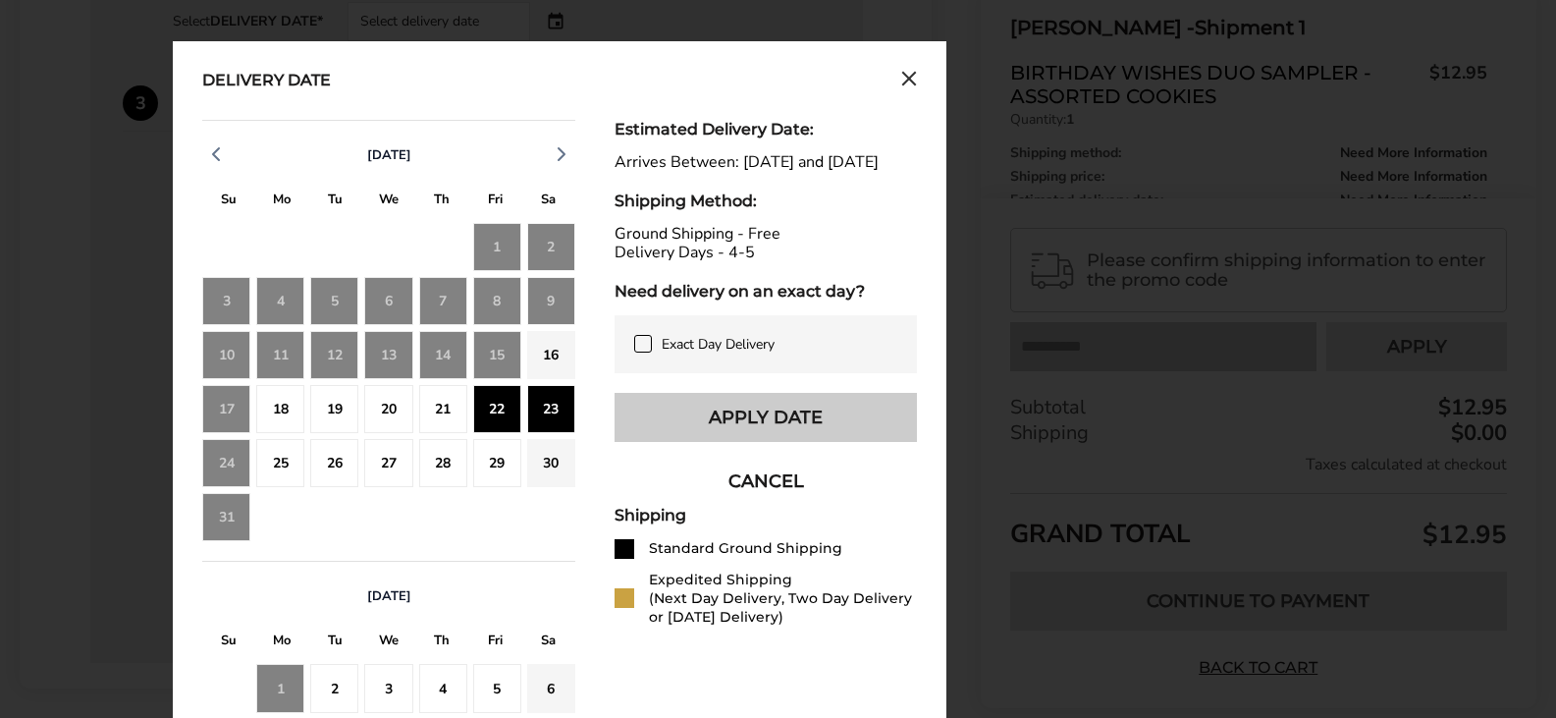
click at [767, 438] on button "Apply Date" at bounding box center [766, 417] width 302 height 49
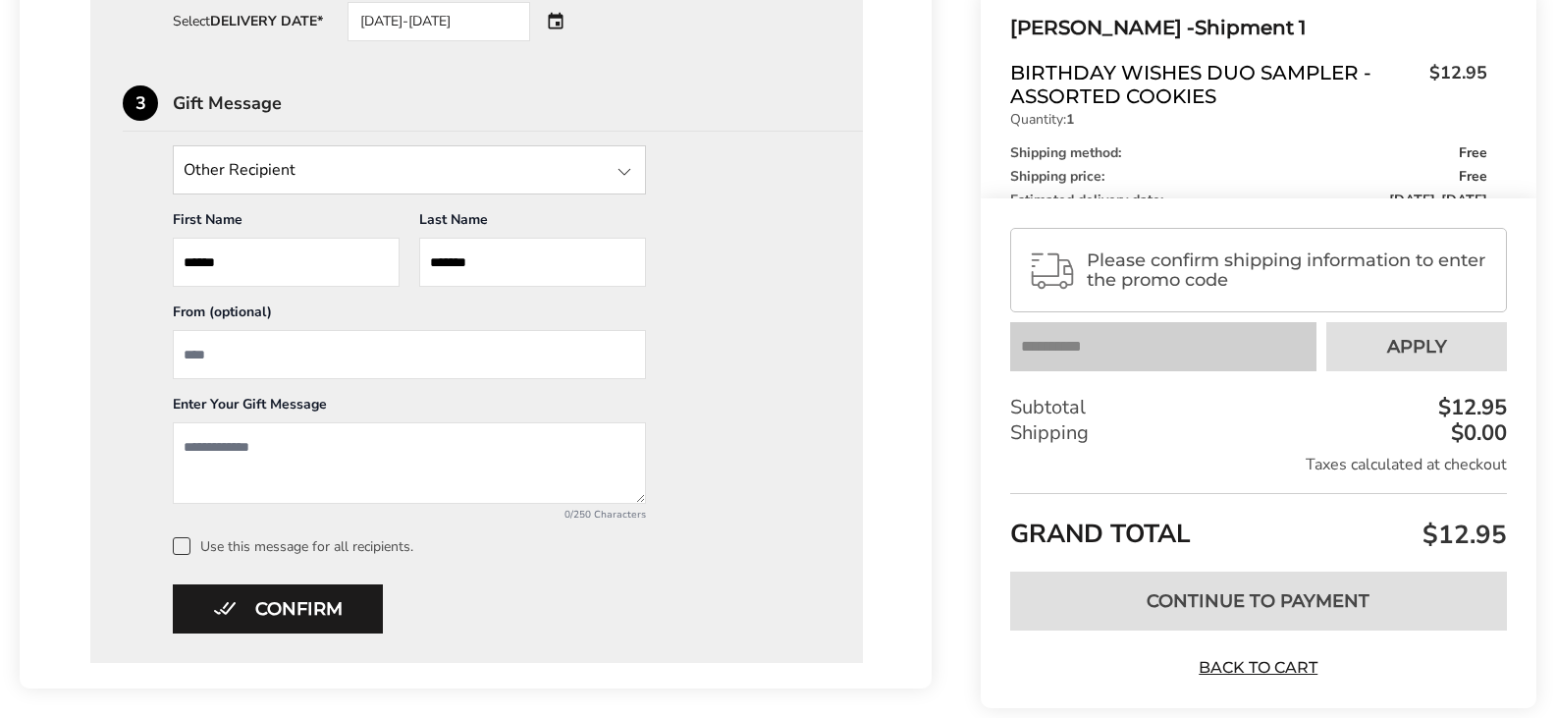
click at [201, 350] on input "From" at bounding box center [409, 354] width 473 height 49
type input "*****"
click at [200, 444] on textarea "Add a message" at bounding box center [409, 462] width 473 height 81
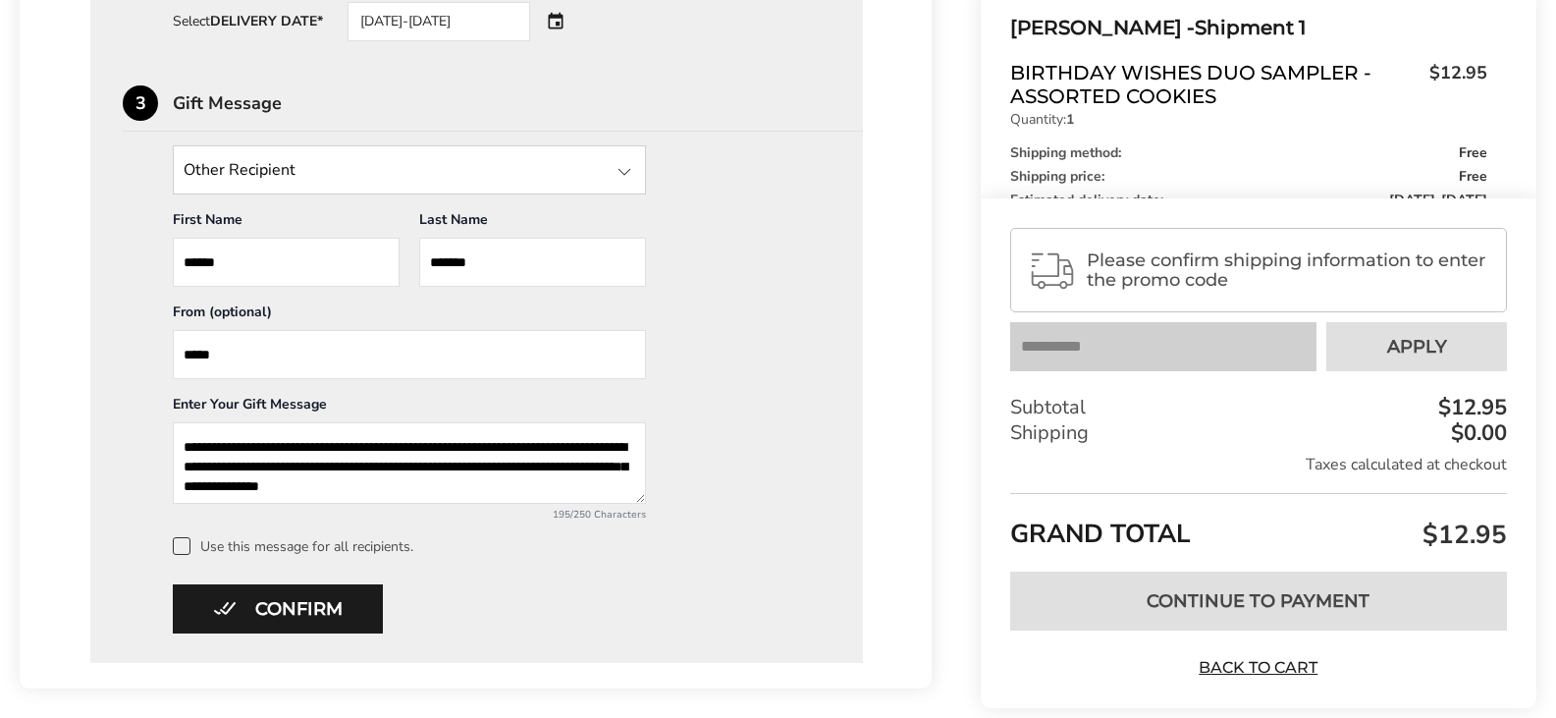
click at [407, 481] on textarea "**********" at bounding box center [409, 462] width 473 height 81
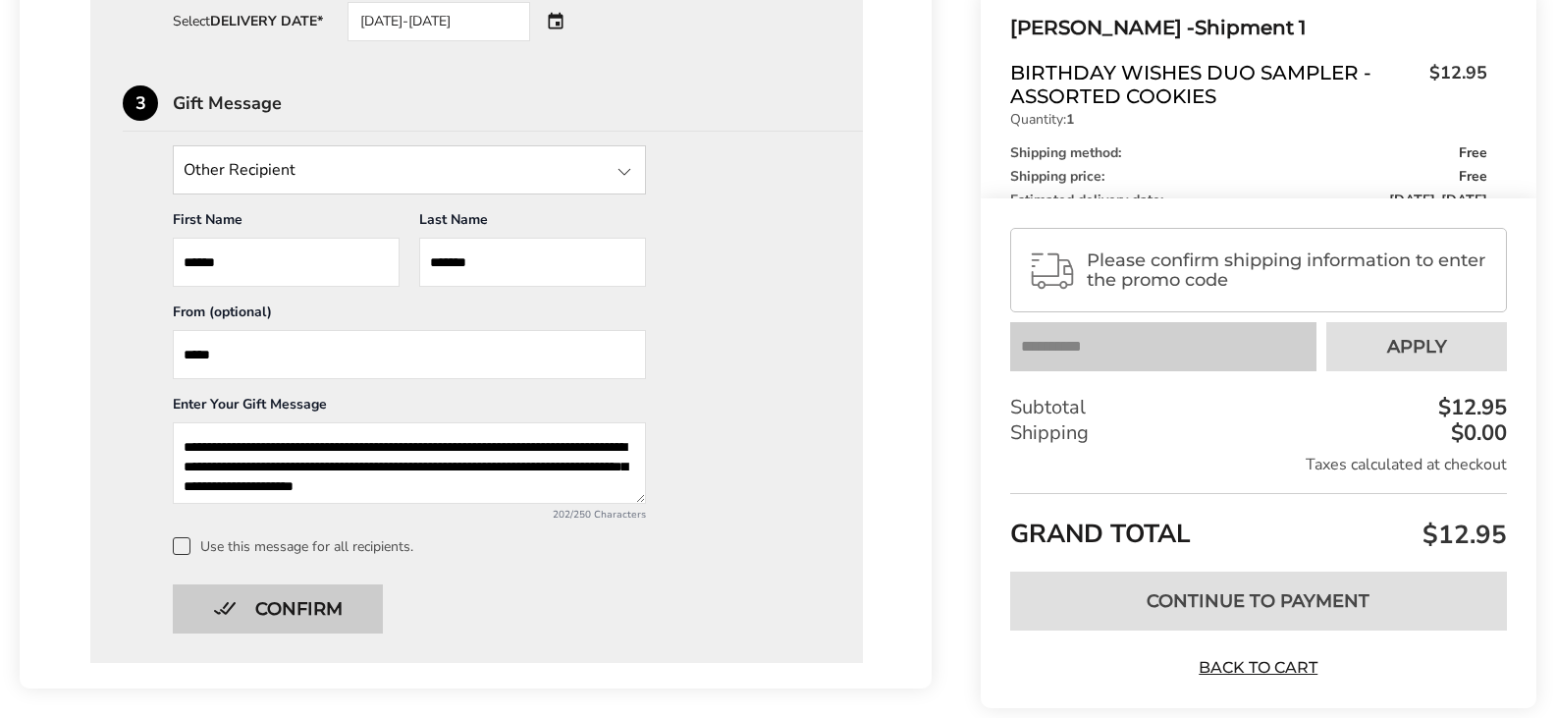
type textarea "**********"
click at [300, 601] on button "Confirm" at bounding box center [278, 608] width 210 height 49
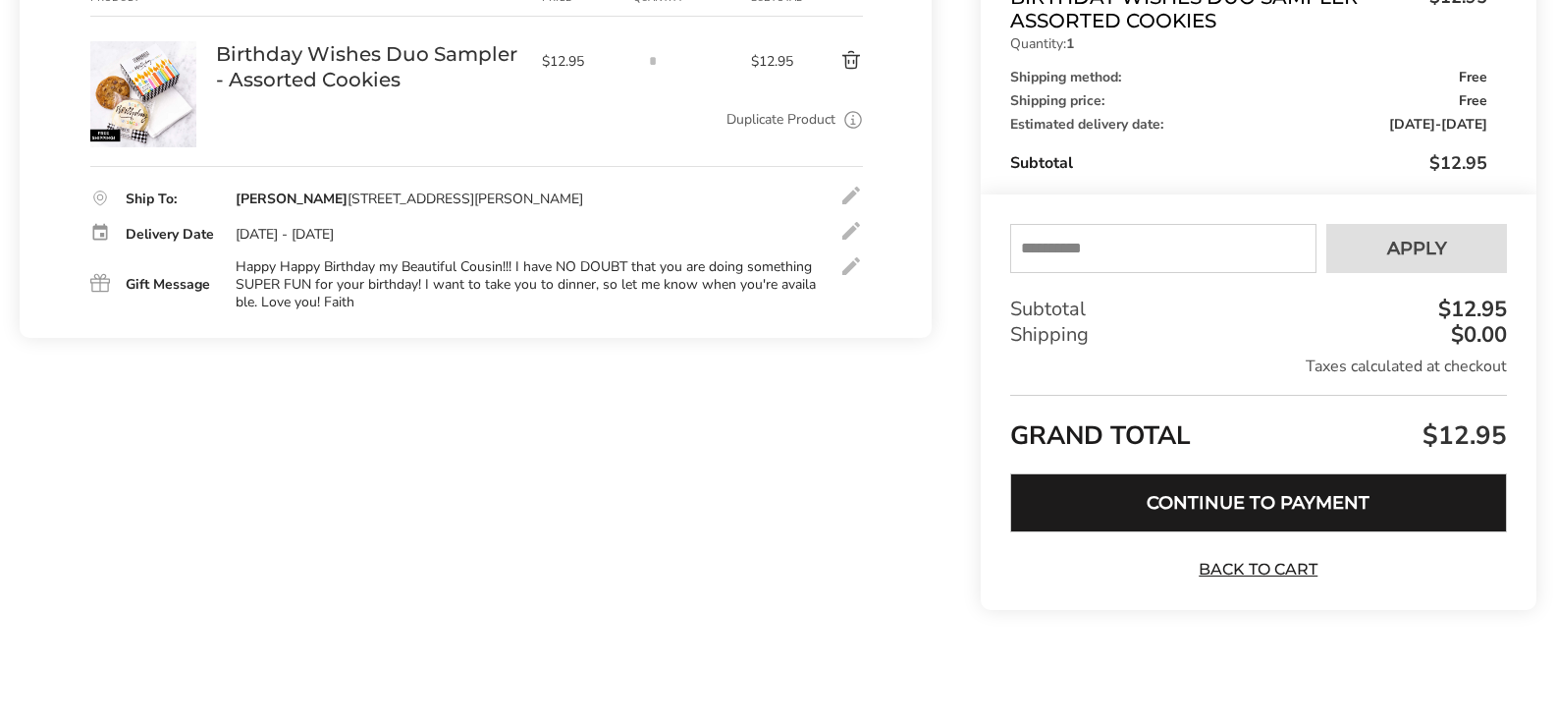
click at [1294, 499] on button "Continue to Payment" at bounding box center [1258, 502] width 497 height 59
